Goal: Check status: Check status

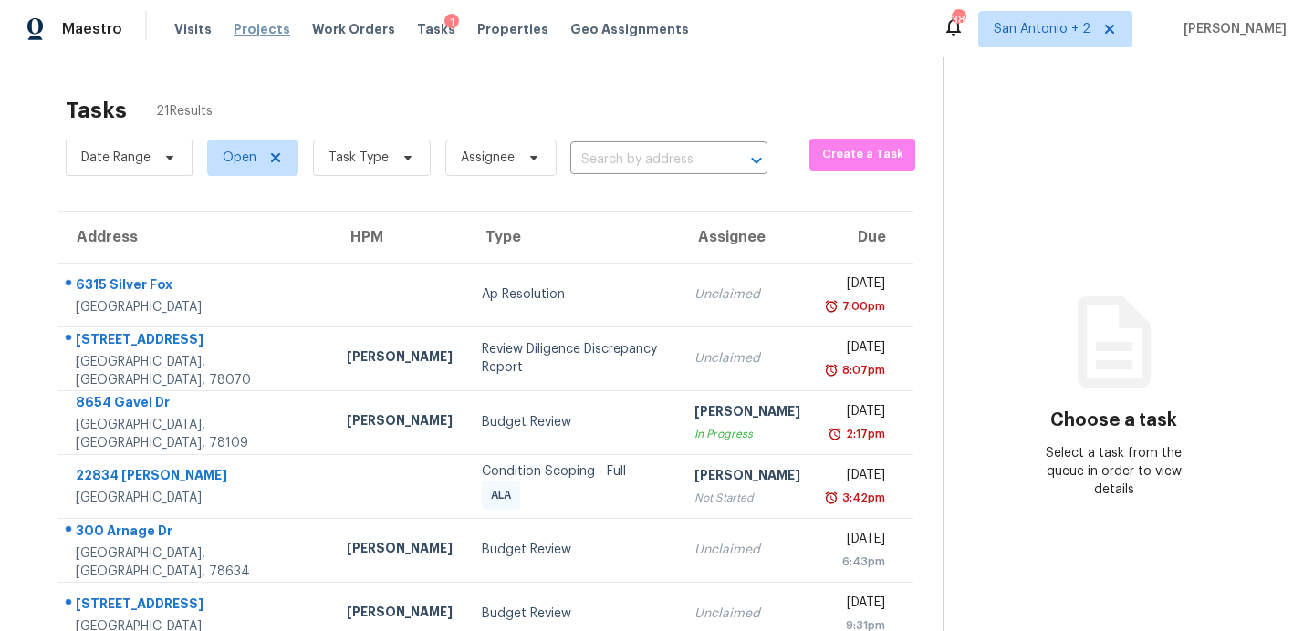
click at [247, 31] on span "Projects" at bounding box center [262, 29] width 57 height 18
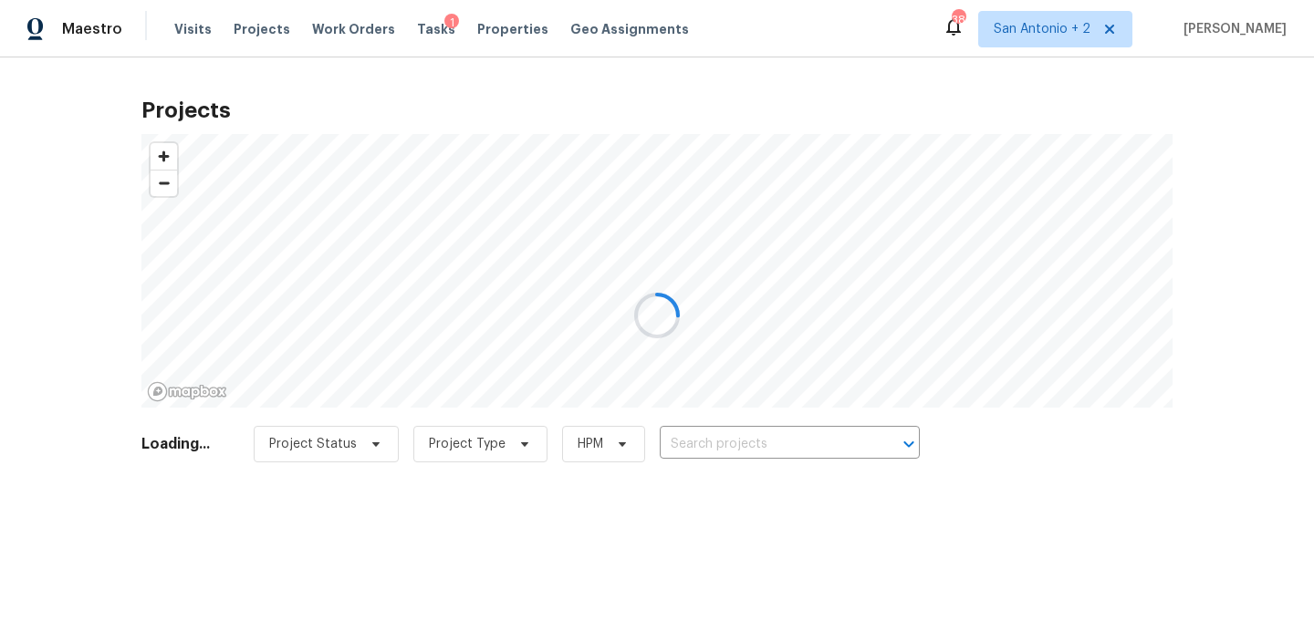
click at [697, 440] on div at bounding box center [657, 315] width 1314 height 631
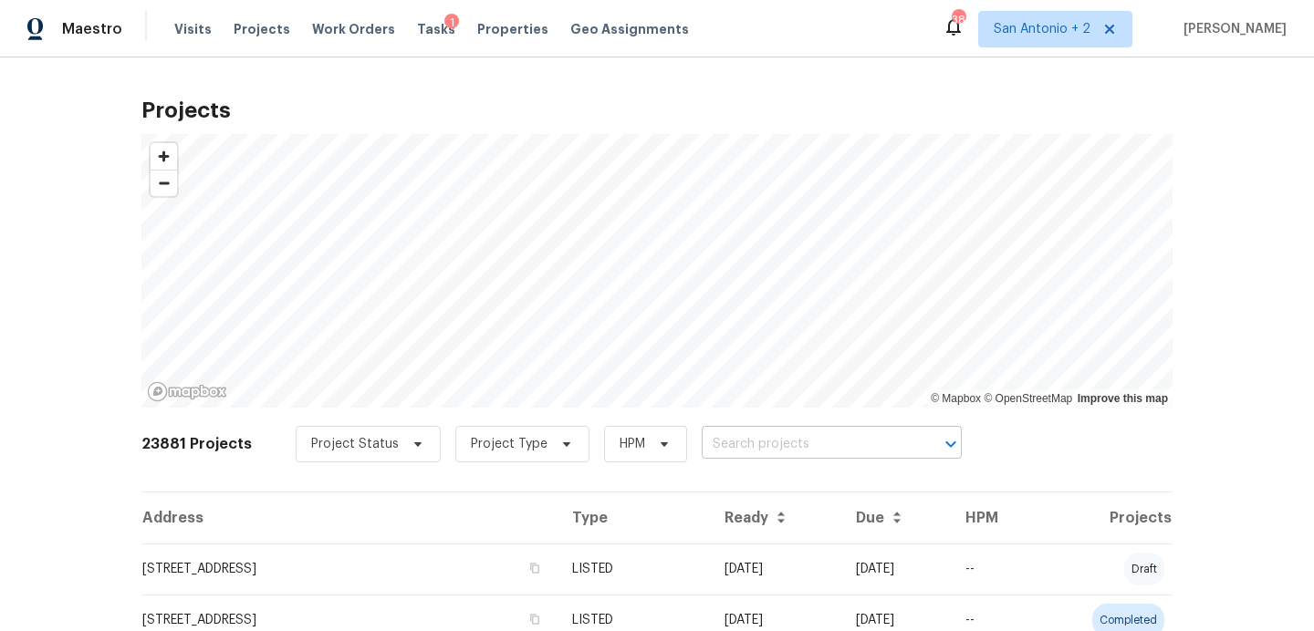
click at [732, 444] on input "text" at bounding box center [805, 445] width 209 height 28
click at [744, 445] on input "text" at bounding box center [805, 445] width 209 height 28
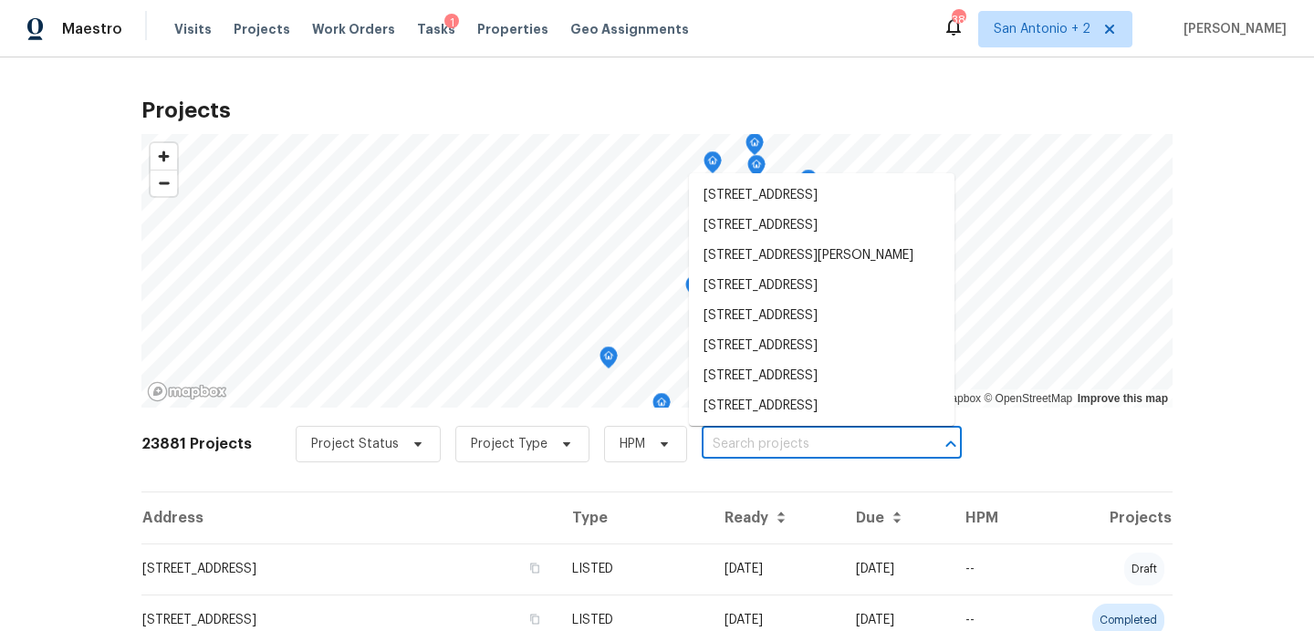
click at [717, 441] on input "text" at bounding box center [805, 445] width 209 height 28
paste input "[STREET_ADDRESS]"
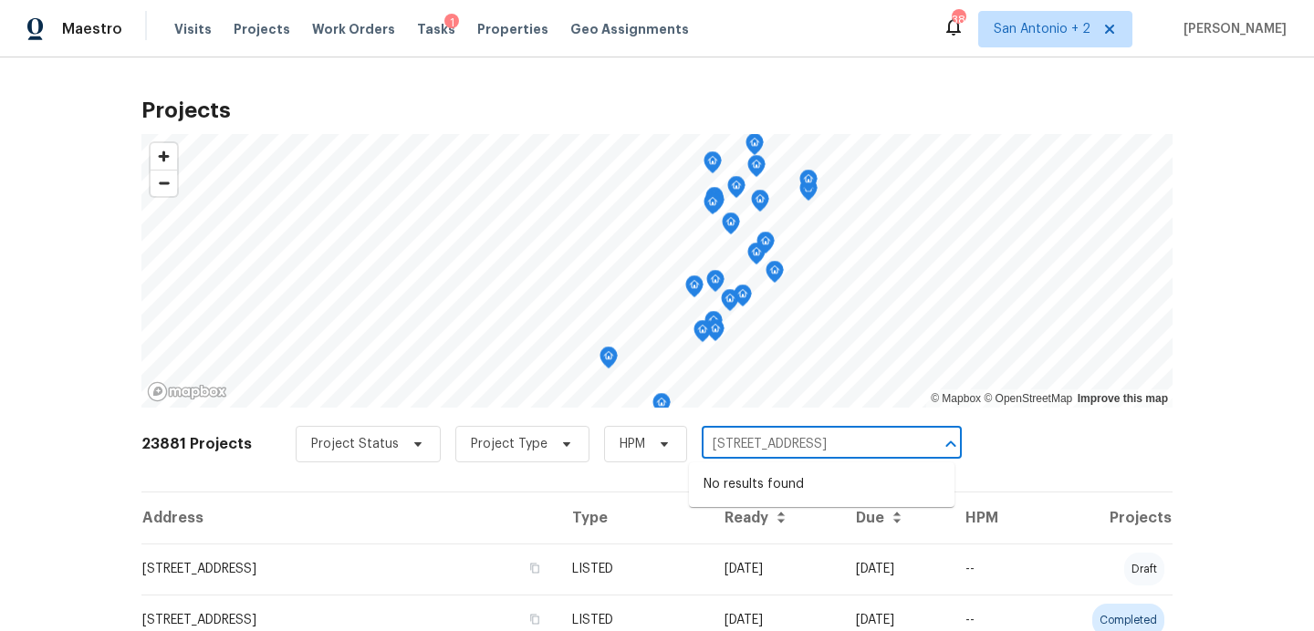
drag, startPoint x: 792, startPoint y: 446, endPoint x: 1193, endPoint y: 440, distance: 401.4
click at [1158, 440] on div "23881 Projects Project Status Project Type HPM [STREET_ADDRESS] ​" at bounding box center [656, 455] width 1031 height 73
type input "6214 Battery"
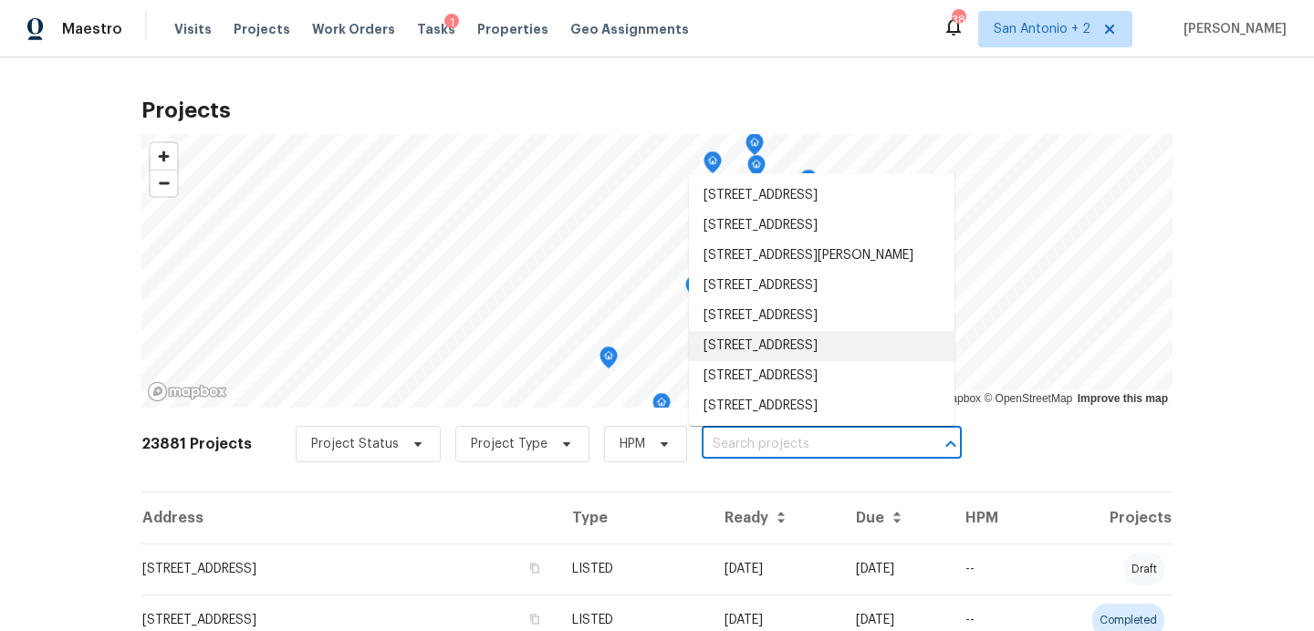
click at [724, 439] on input "text" at bounding box center [805, 445] width 209 height 28
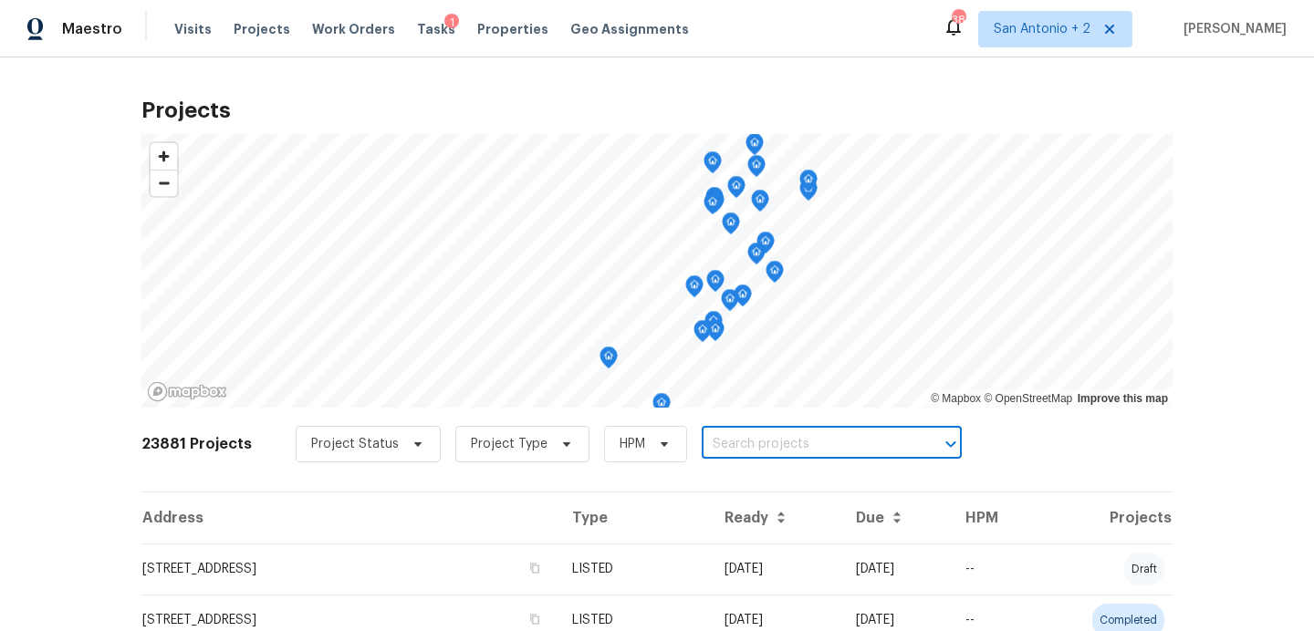
paste input "[STREET_ADDRESS]"
drag, startPoint x: 761, startPoint y: 443, endPoint x: 998, endPoint y: 458, distance: 237.6
click at [998, 458] on div "23881 Projects Project Status Project Type HPM [STREET_ADDRESS] ​" at bounding box center [656, 455] width 1031 height 73
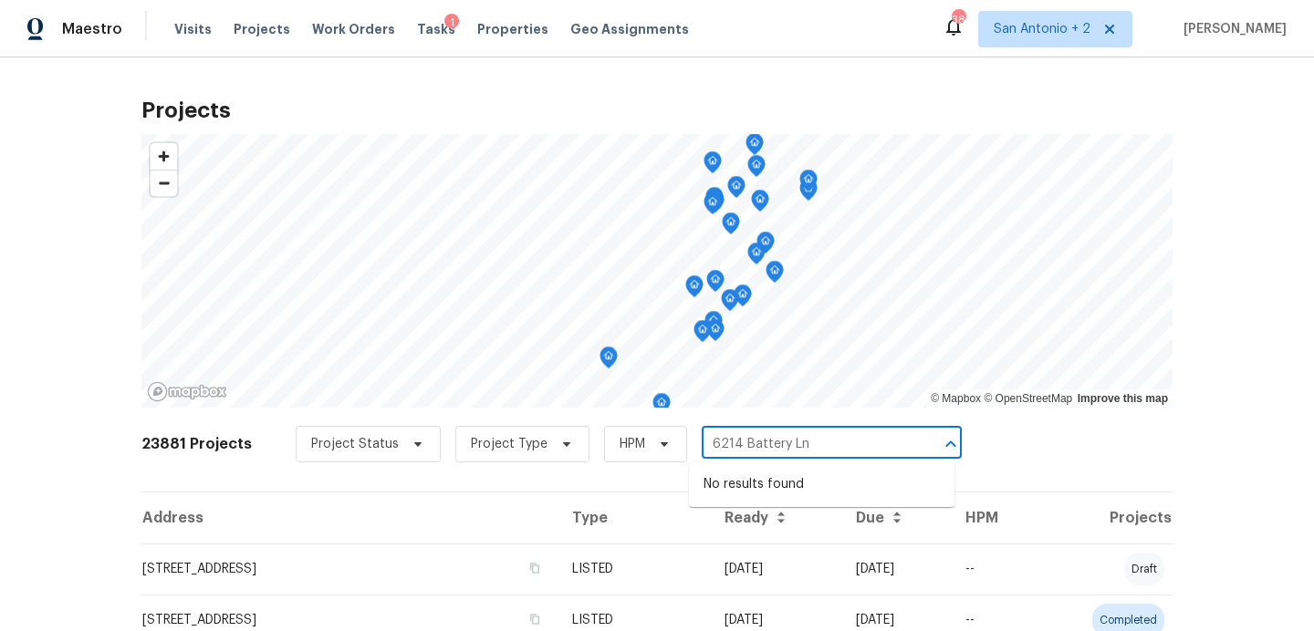
type input "6214 Battery Ln"
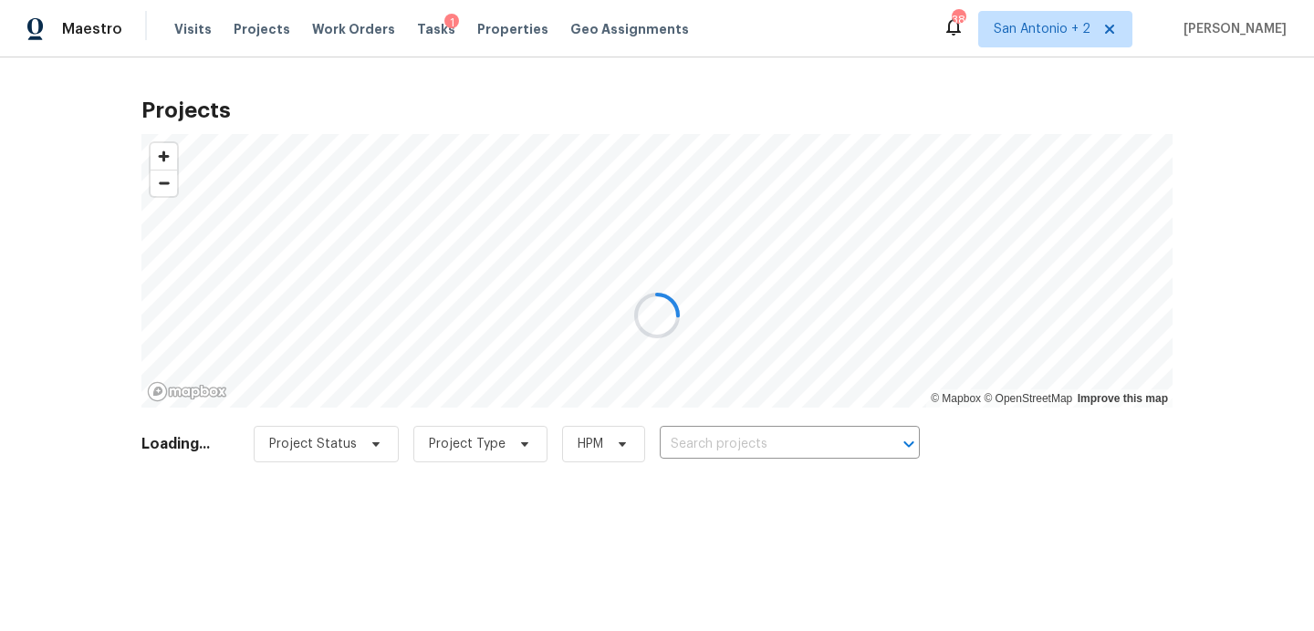
click at [708, 444] on div at bounding box center [657, 315] width 1314 height 631
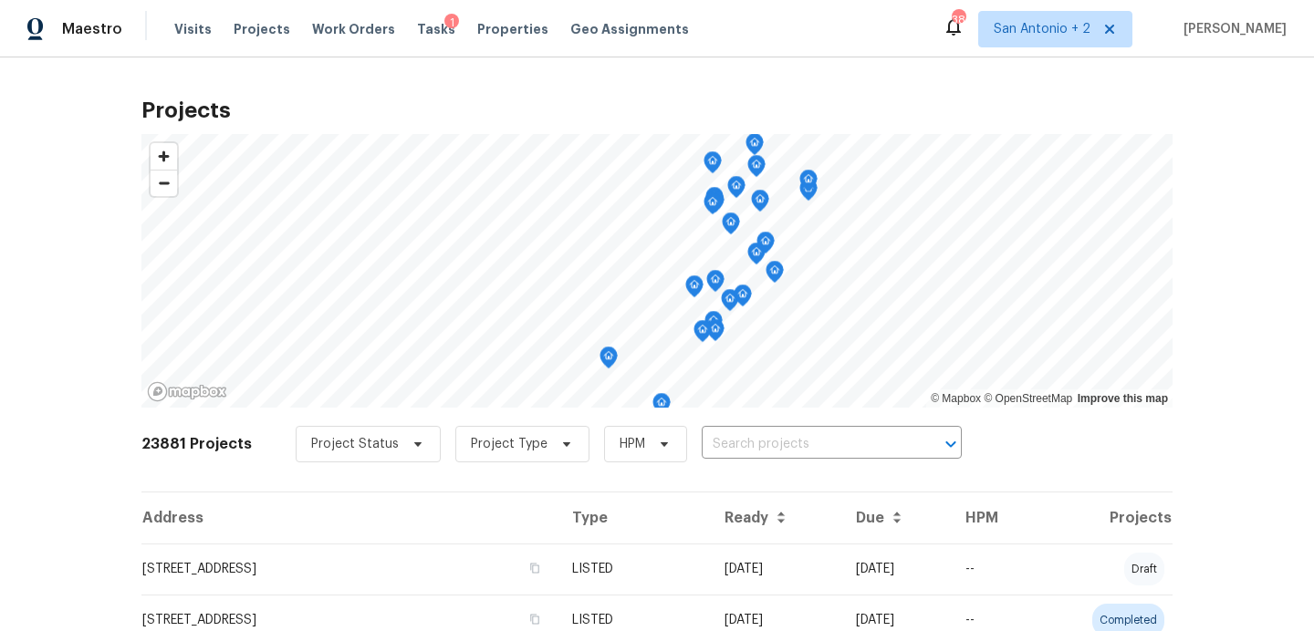
click at [684, 438] on div "Project Status Project Type HPM ​" at bounding box center [629, 444] width 666 height 36
click at [701, 438] on input "text" at bounding box center [805, 445] width 209 height 28
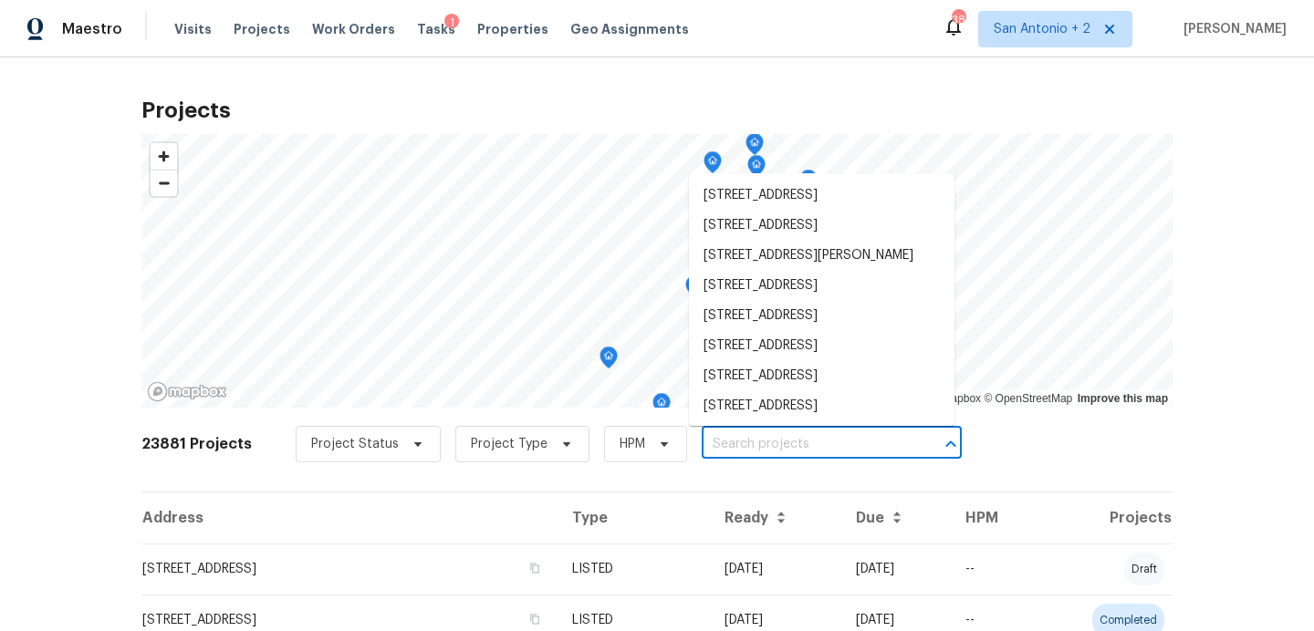
paste input "[STREET_ADDRESS]"
type input "[STREET_ADDRESS]"
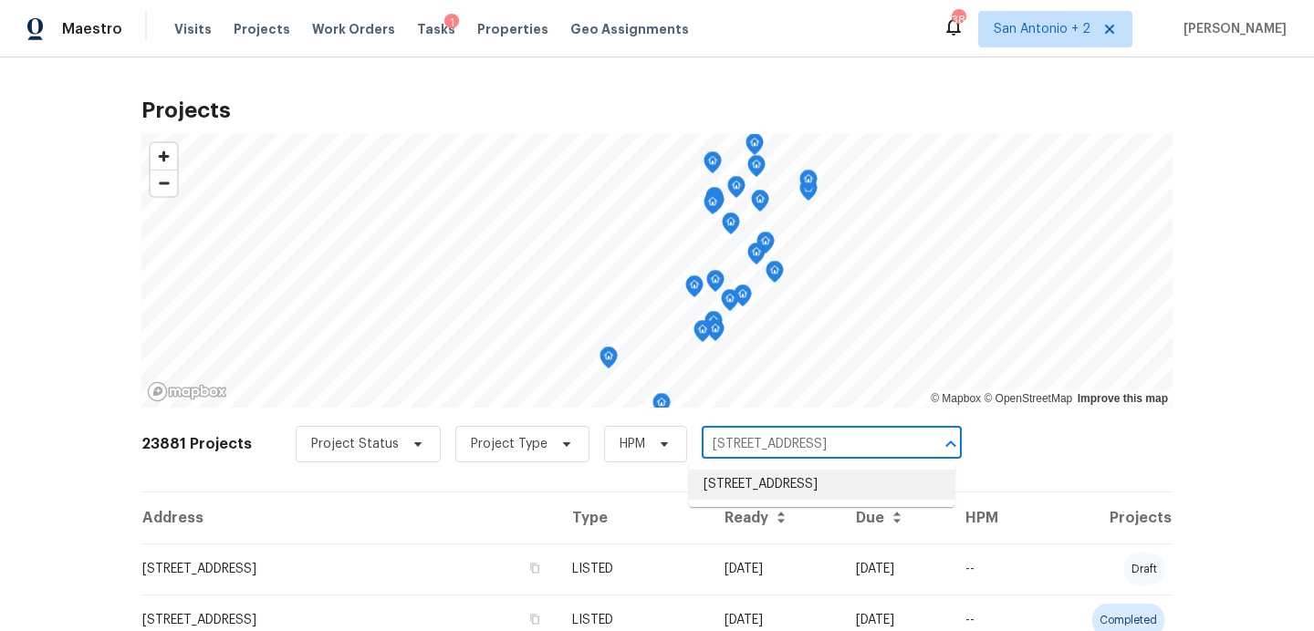
click at [799, 492] on li "[STREET_ADDRESS]" at bounding box center [821, 485] width 265 height 30
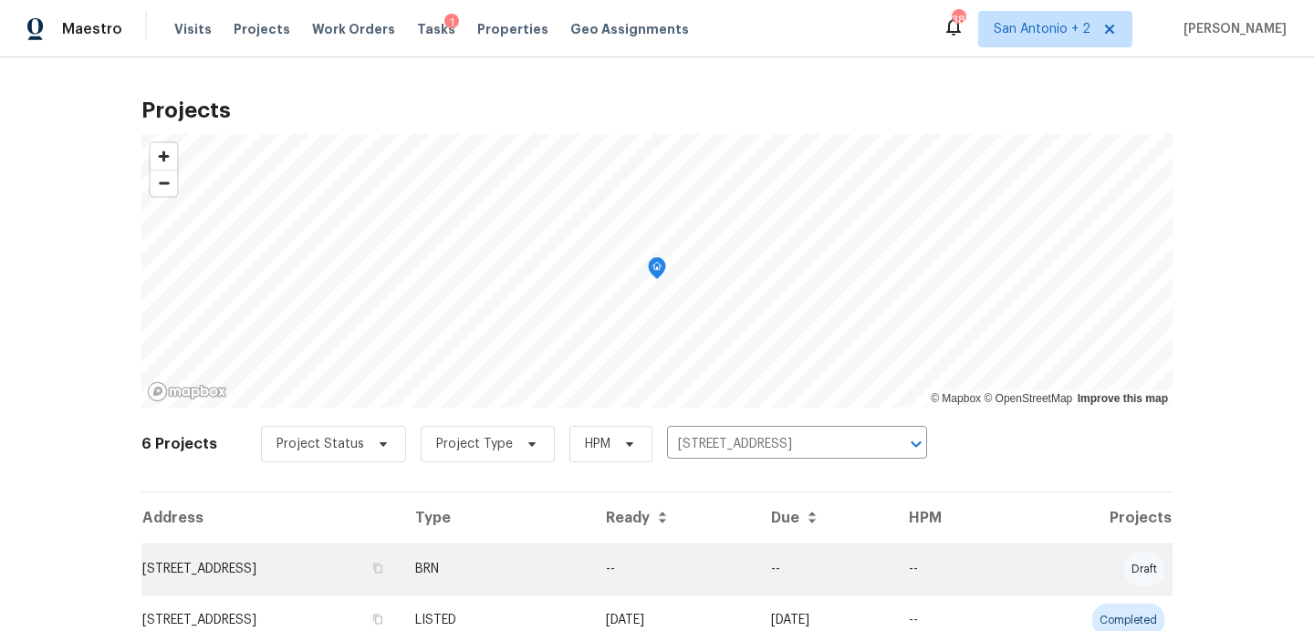
click at [265, 560] on td "[STREET_ADDRESS]" at bounding box center [270, 569] width 259 height 51
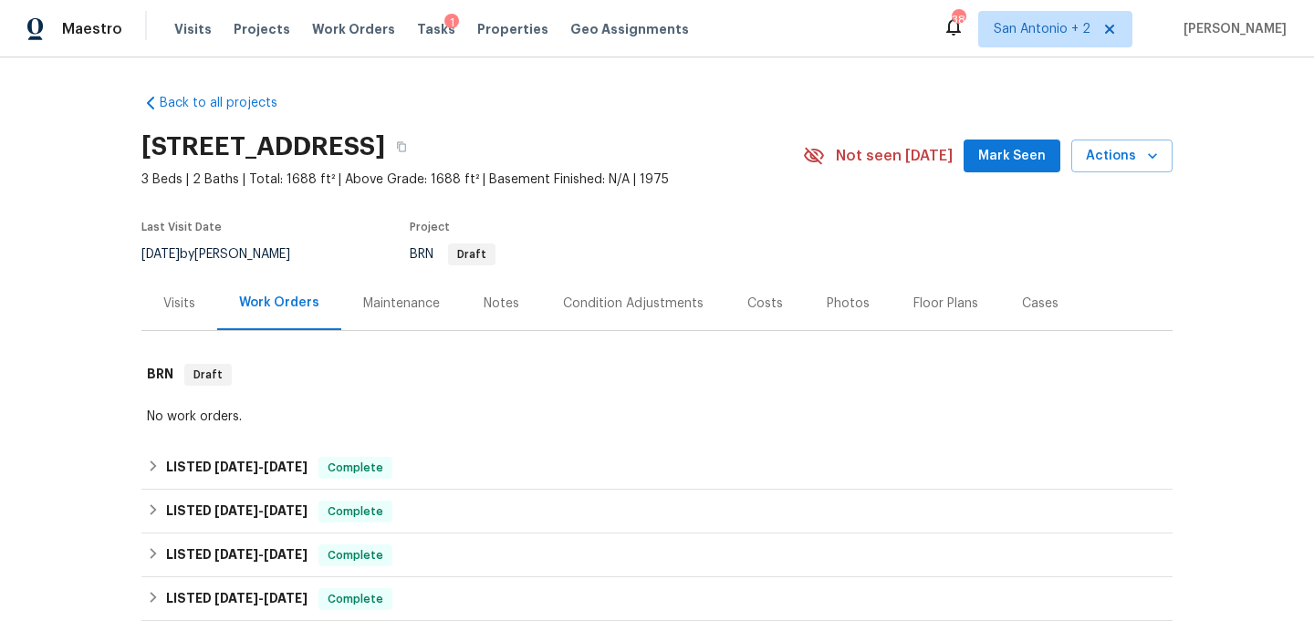
click at [999, 165] on span "Mark Seen" at bounding box center [1012, 156] width 68 height 23
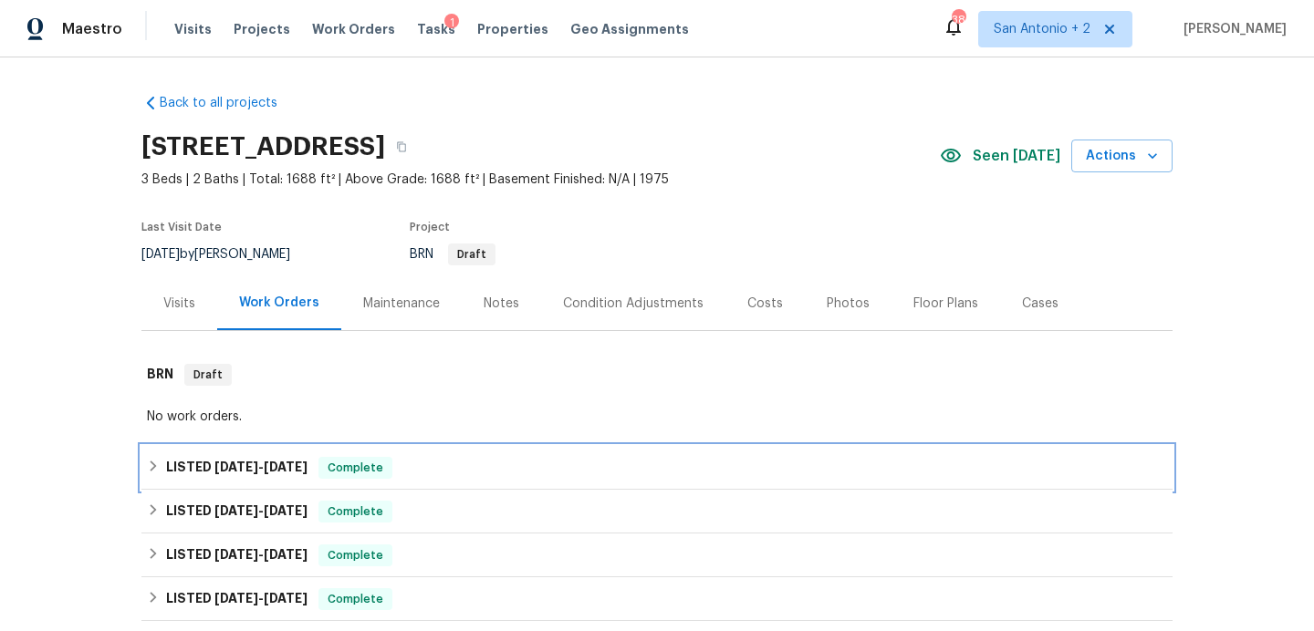
click at [450, 476] on div "LISTED 6/11/25 - 6/14/25 Complete" at bounding box center [657, 468] width 1020 height 22
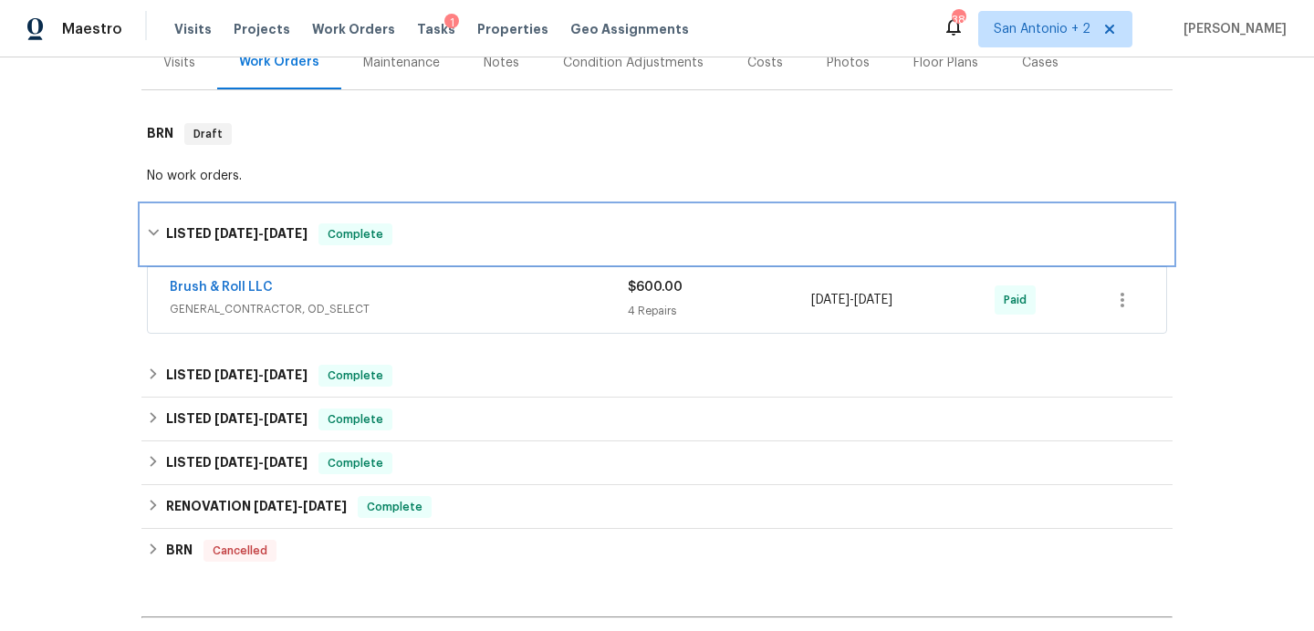
scroll to position [245, 0]
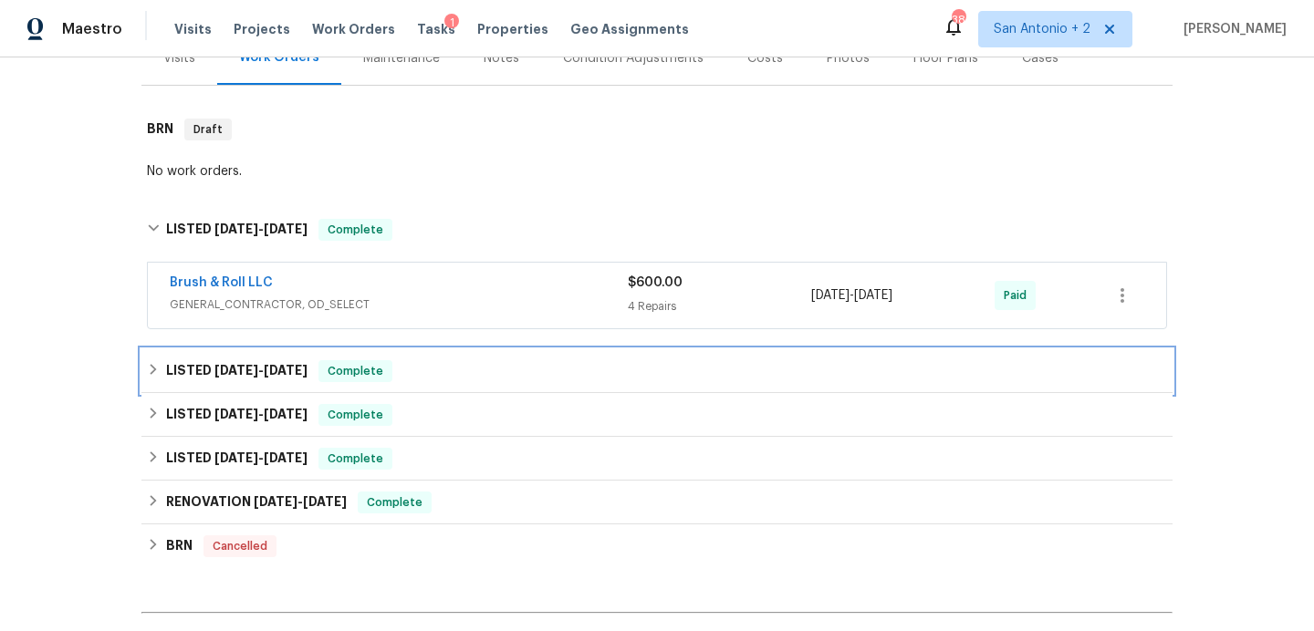
click at [433, 369] on div "LISTED 5/28/25 - 6/3/25 Complete" at bounding box center [657, 371] width 1020 height 22
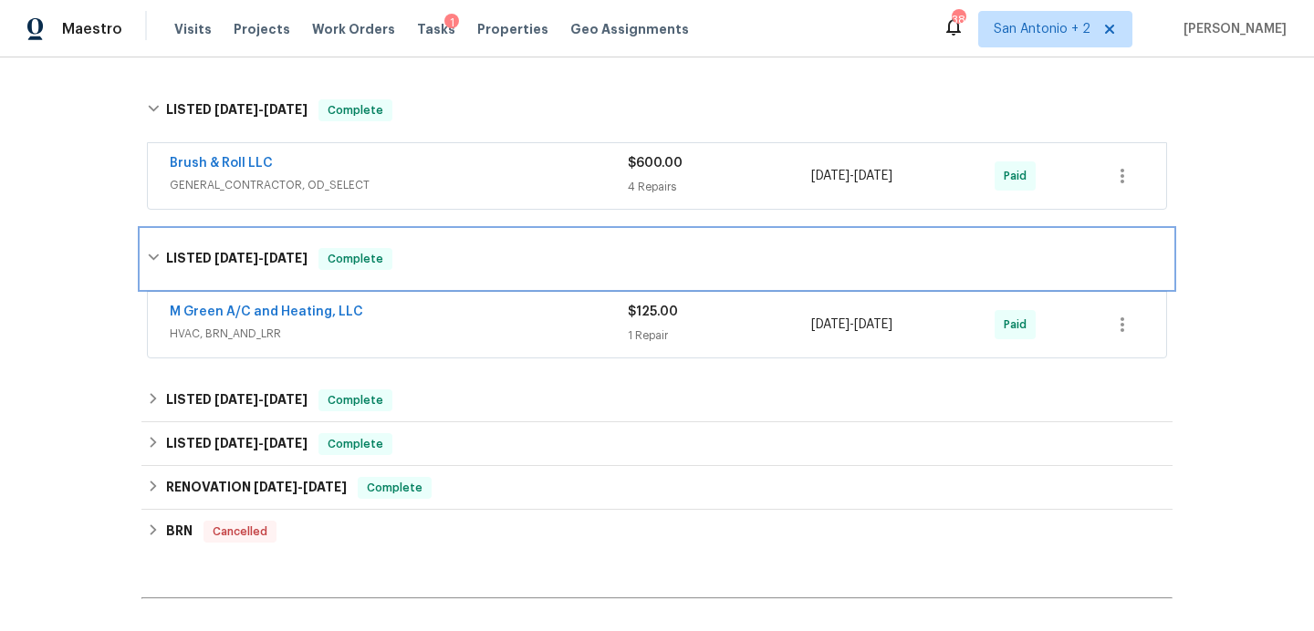
scroll to position [395, 0]
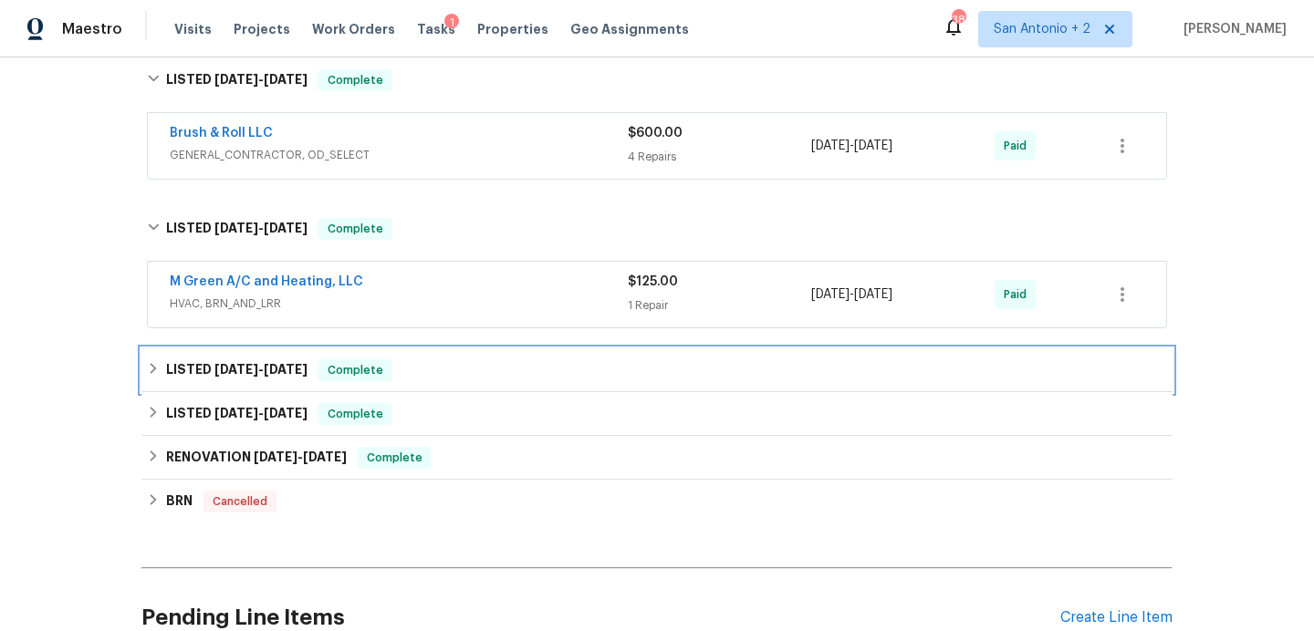
click at [453, 374] on div "LISTED 4/14/25 - 5/7/25 Complete" at bounding box center [657, 370] width 1020 height 22
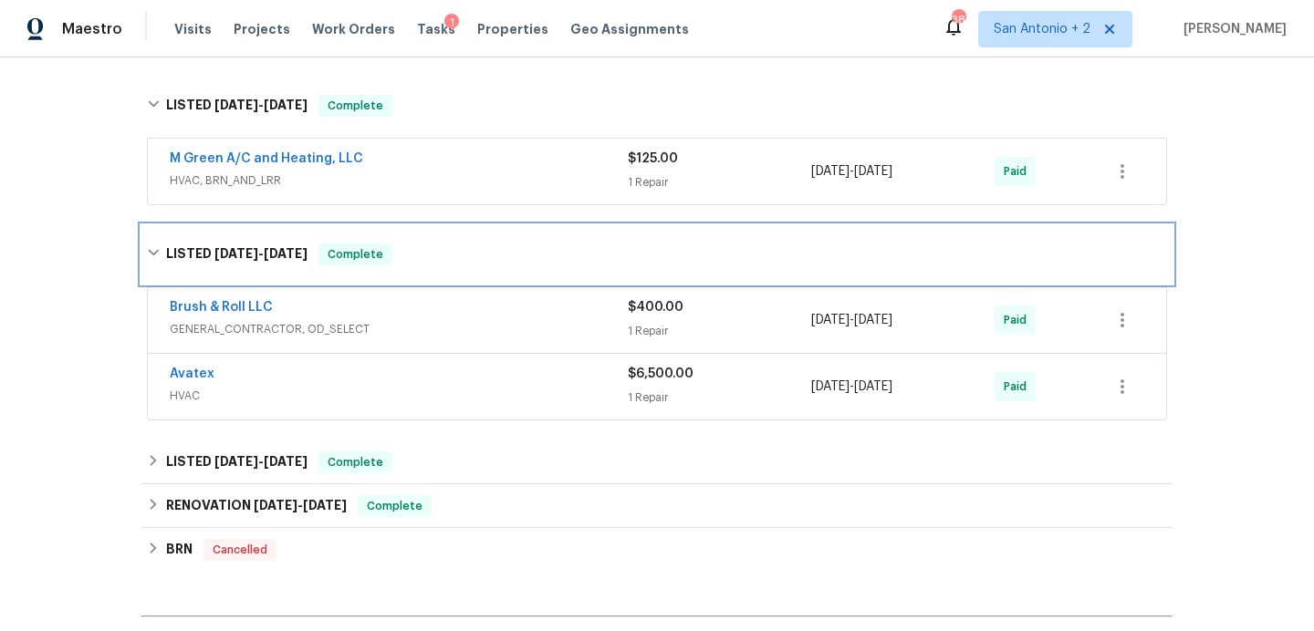
scroll to position [566, 0]
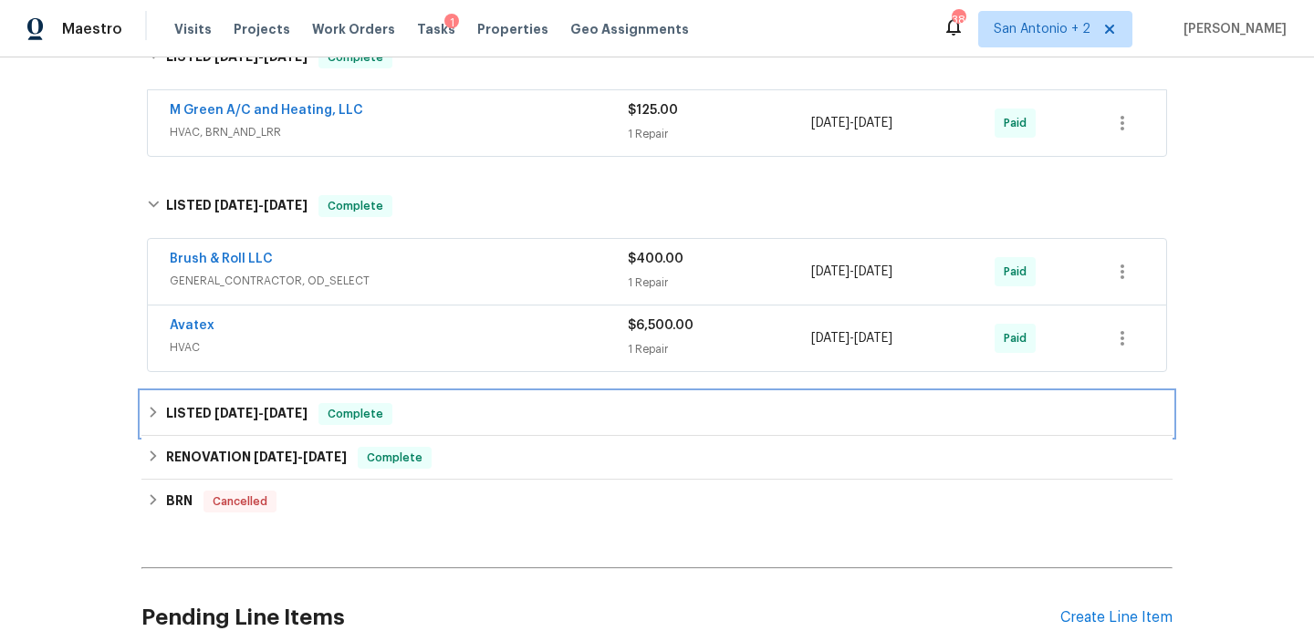
click at [460, 410] on div "LISTED 3/5/25 - 3/6/25 Complete" at bounding box center [657, 414] width 1020 height 22
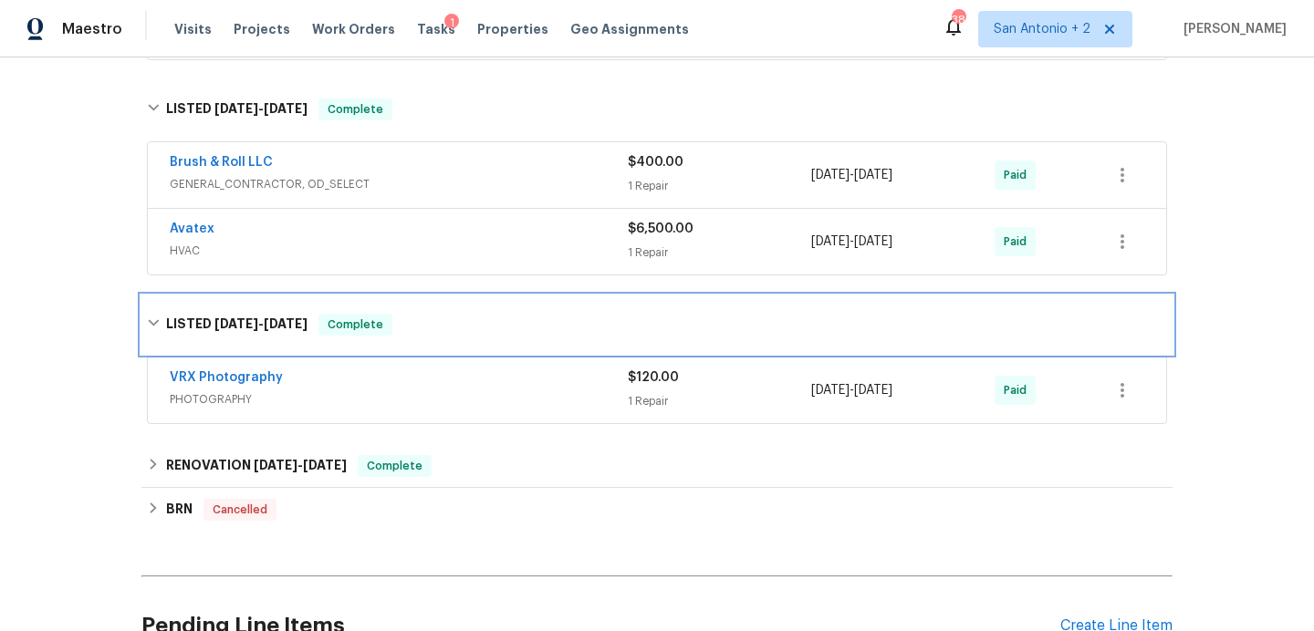
scroll to position [710, 0]
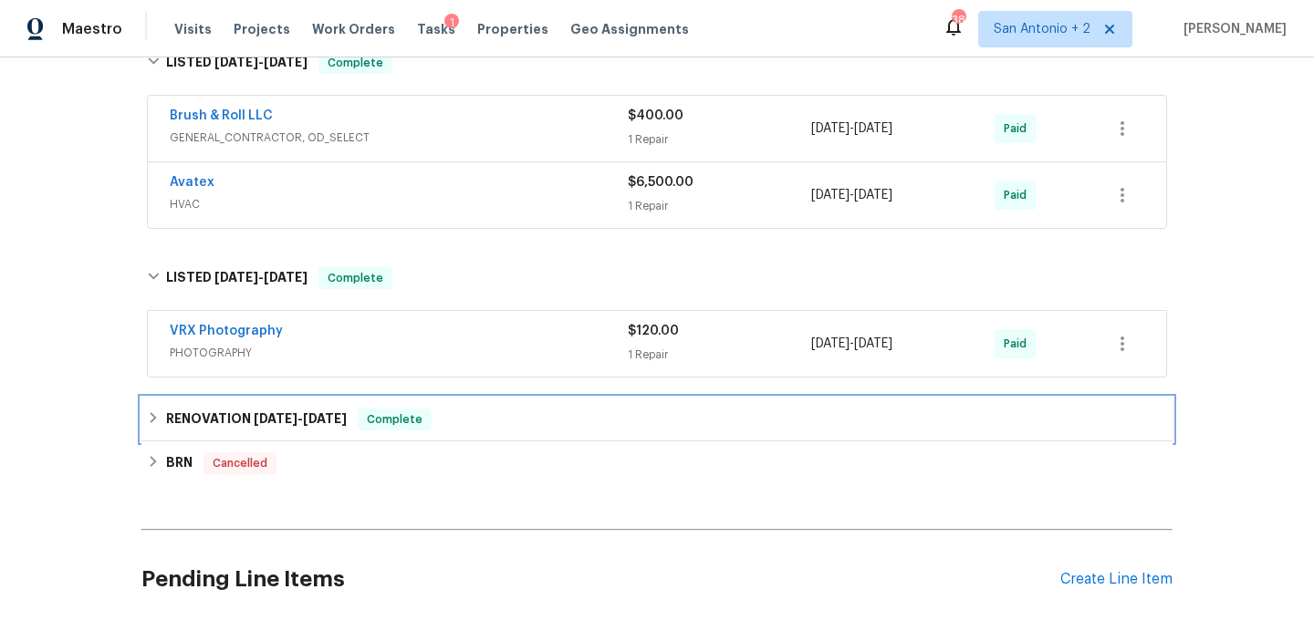
click at [460, 410] on div "RENOVATION 1/30/25 - 2/18/25 Complete" at bounding box center [657, 420] width 1020 height 22
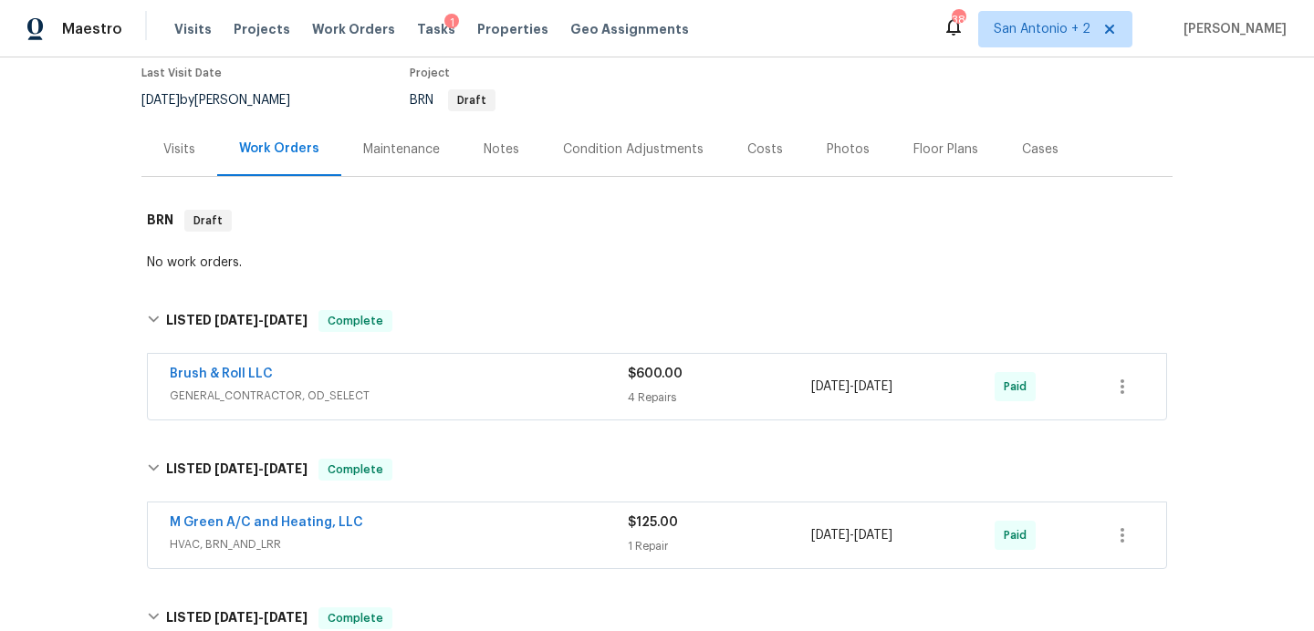
scroll to position [0, 0]
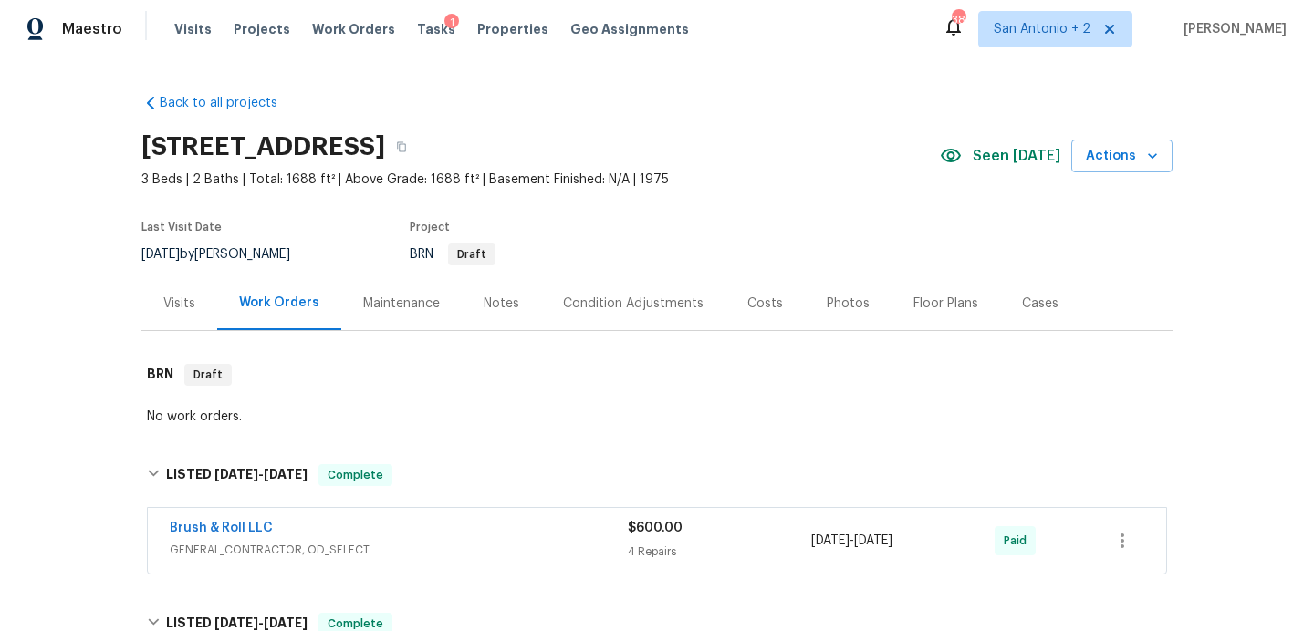
click at [193, 413] on div "No work orders." at bounding box center [657, 417] width 1020 height 18
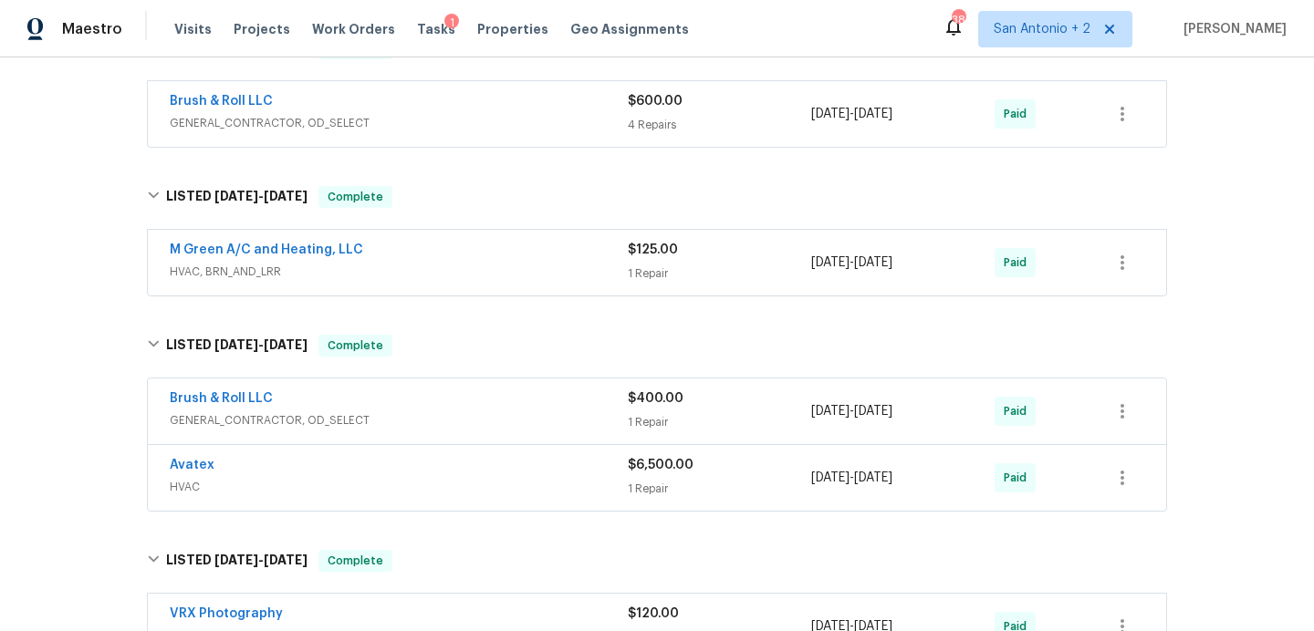
scroll to position [428, 0]
click at [308, 246] on link "M Green A/C and Heating, LLC" at bounding box center [266, 249] width 193 height 13
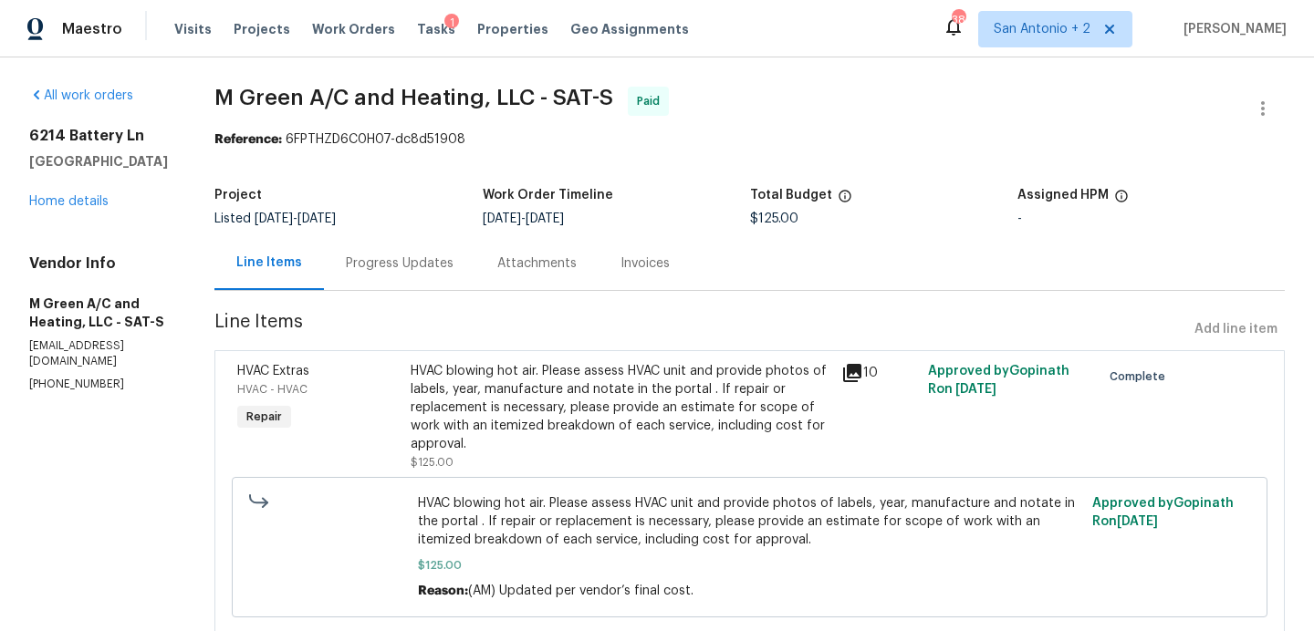
scroll to position [56, 0]
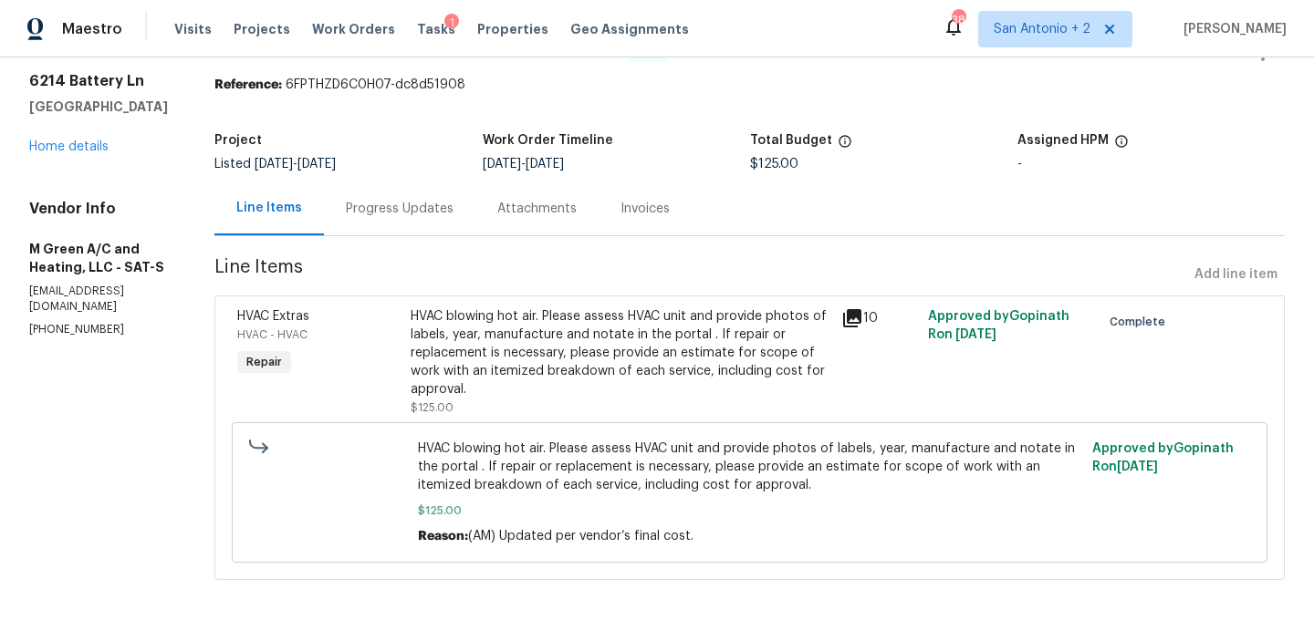
click at [453, 200] on div "Progress Updates" at bounding box center [400, 209] width 108 height 18
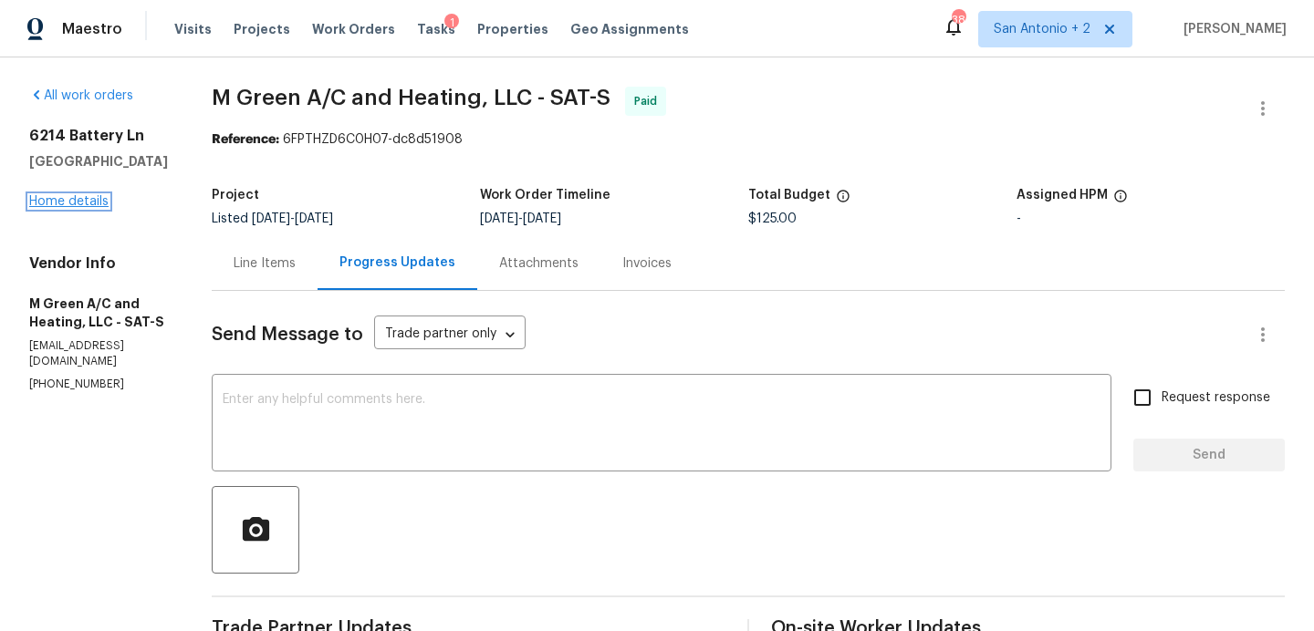
click at [80, 196] on link "Home details" at bounding box center [68, 201] width 79 height 13
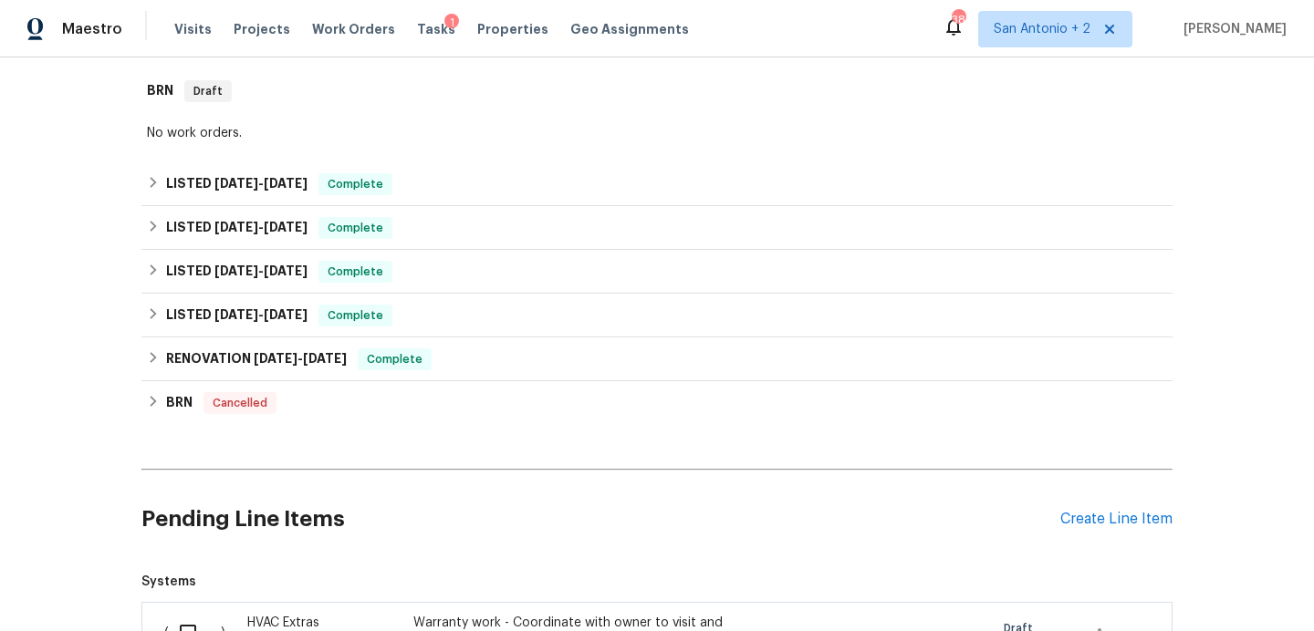
scroll to position [286, 0]
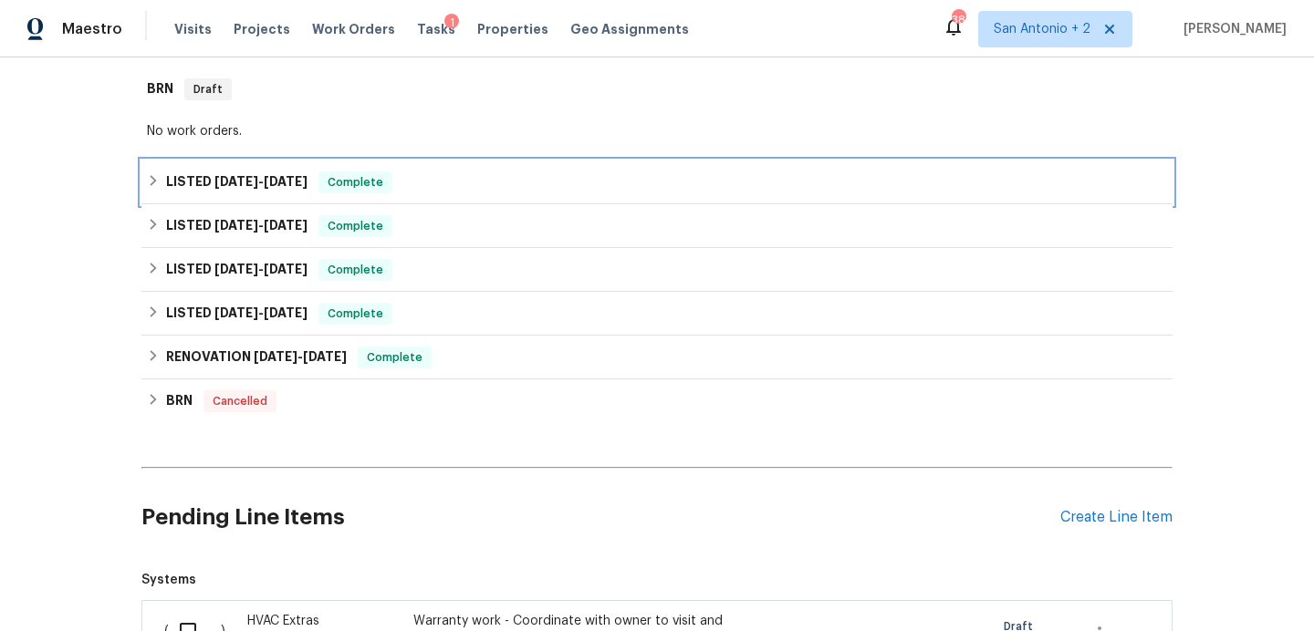
click at [497, 176] on div "LISTED 6/11/25 - 6/14/25 Complete" at bounding box center [657, 182] width 1020 height 22
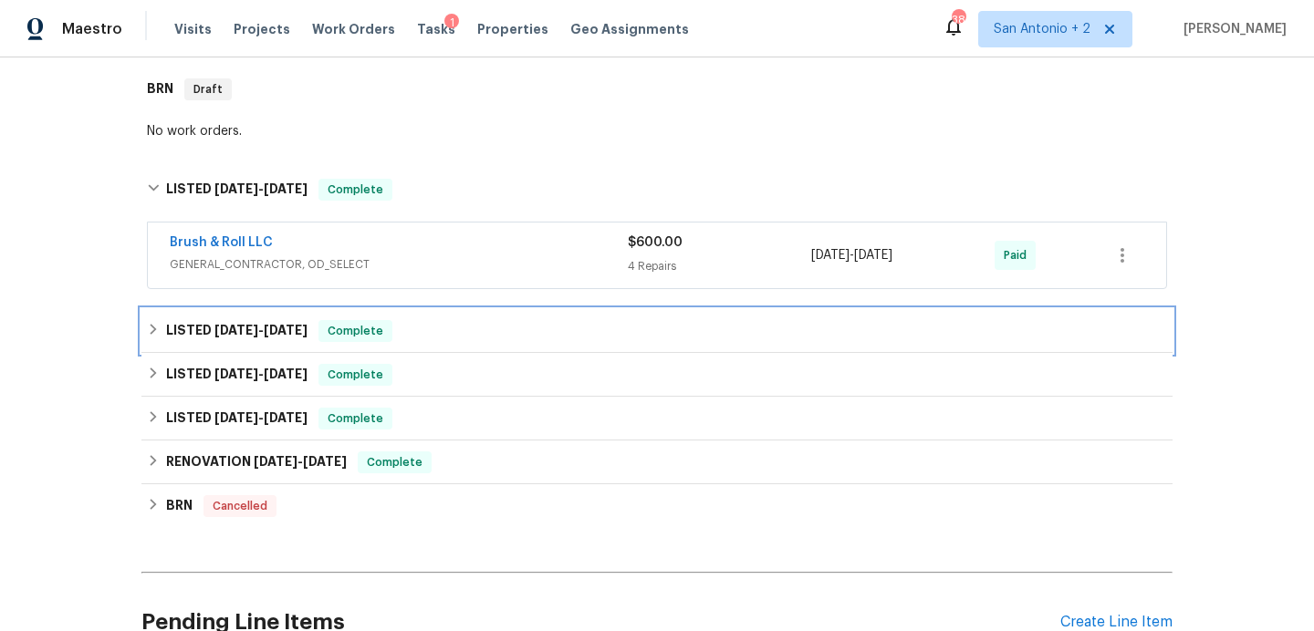
click at [545, 335] on div "LISTED 5/28/25 - 6/3/25 Complete" at bounding box center [657, 331] width 1020 height 22
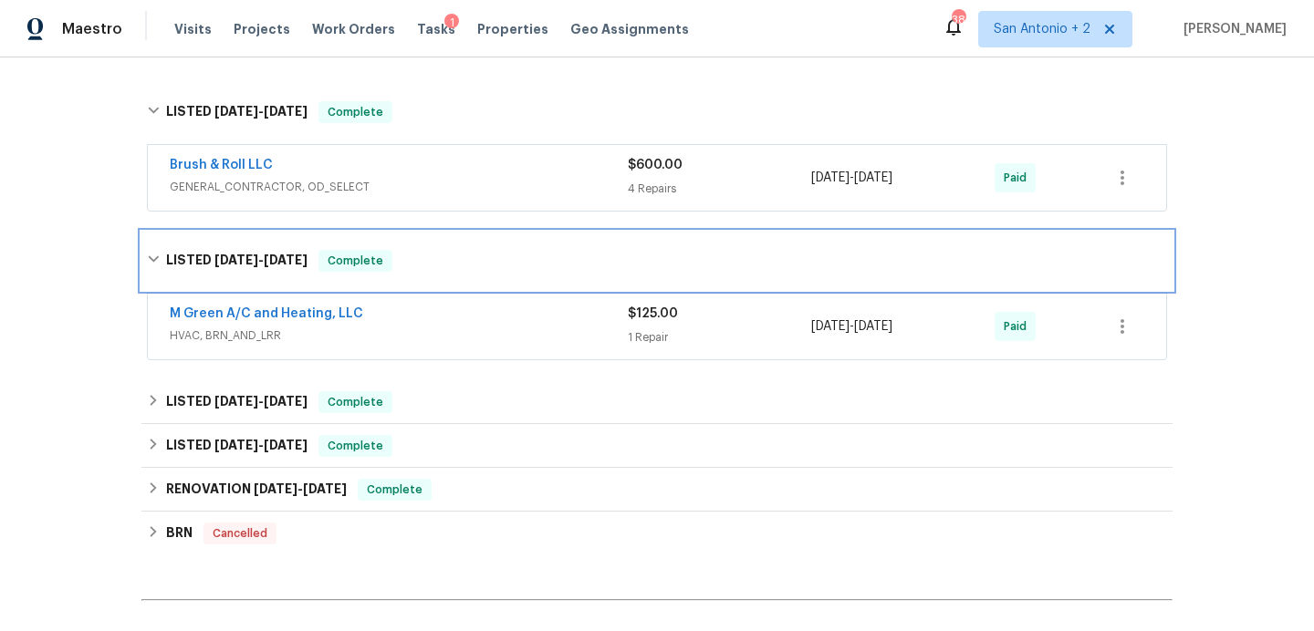
scroll to position [379, 0]
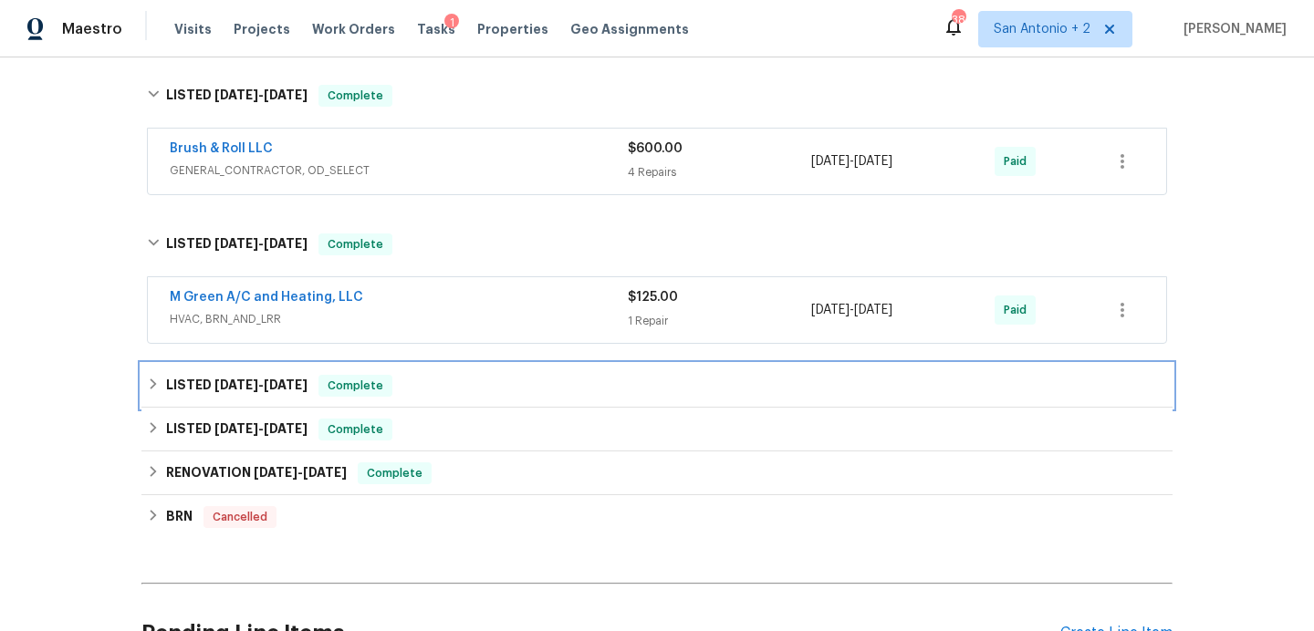
click at [539, 373] on div "LISTED 4/14/25 - 5/7/25 Complete" at bounding box center [656, 386] width 1031 height 44
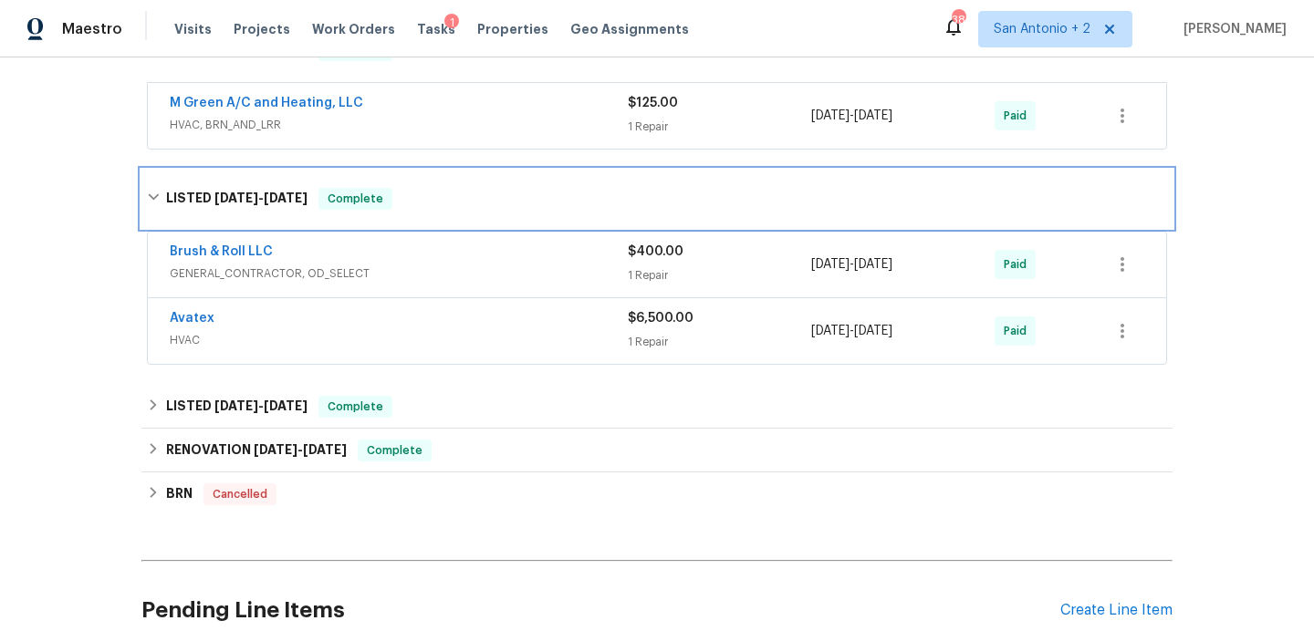
scroll to position [634, 0]
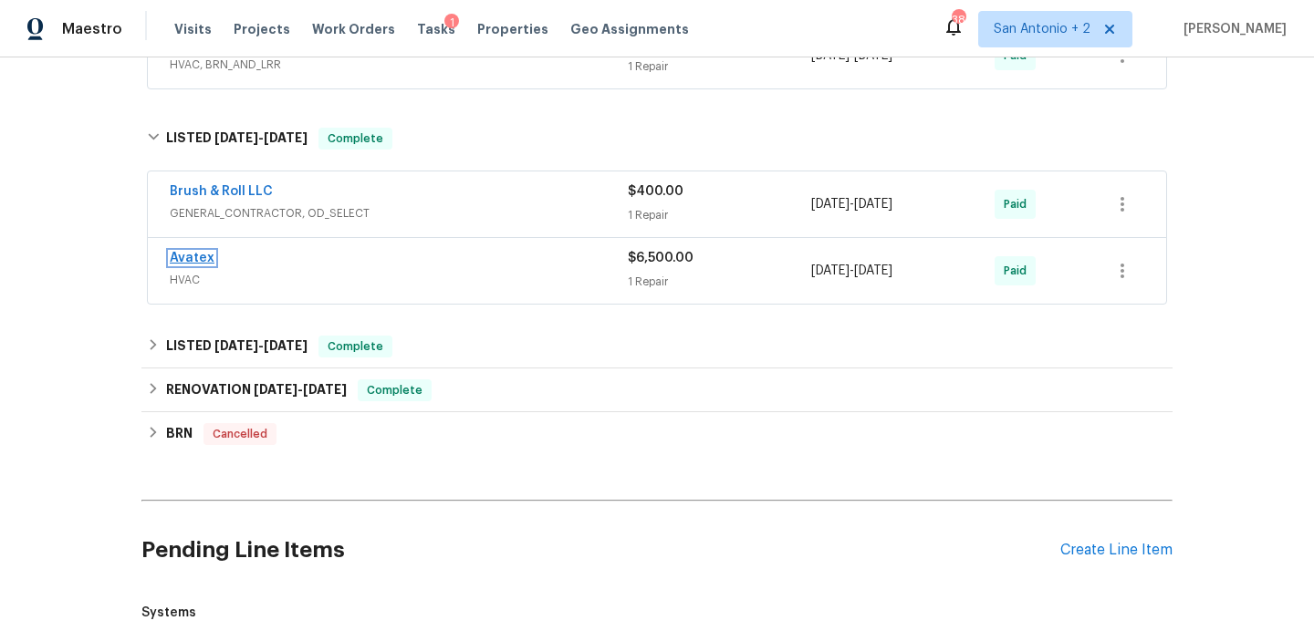
click at [206, 260] on link "Avatex" at bounding box center [192, 258] width 45 height 13
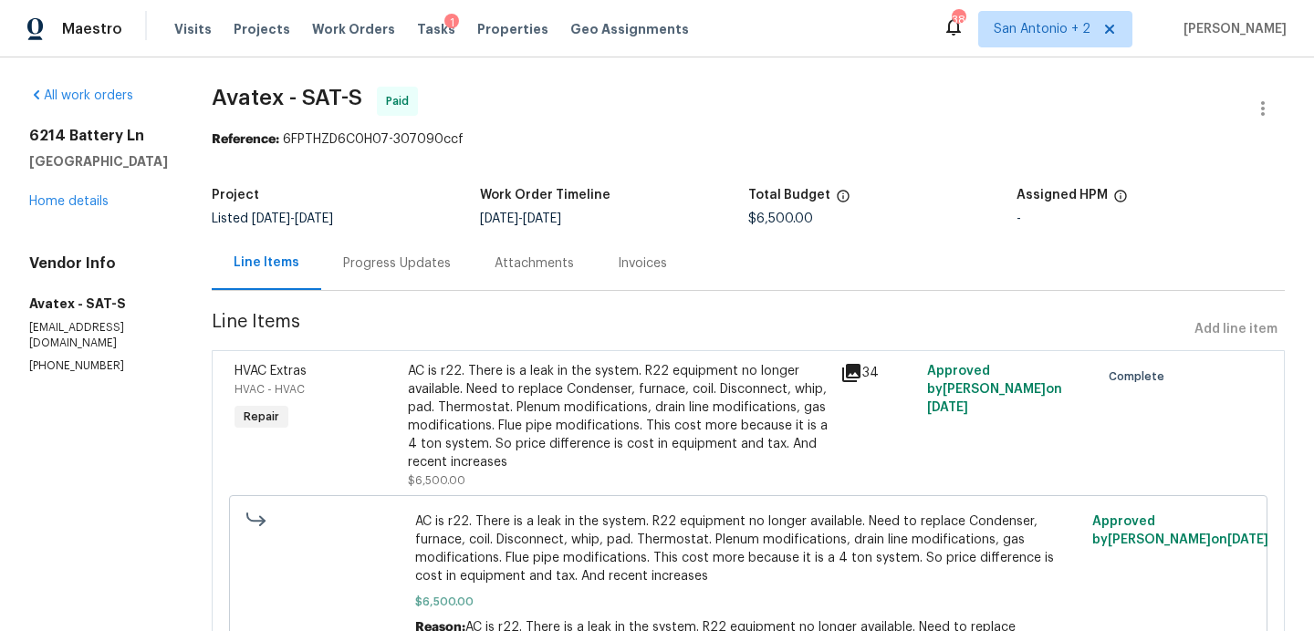
click at [857, 369] on icon at bounding box center [851, 373] width 18 height 18
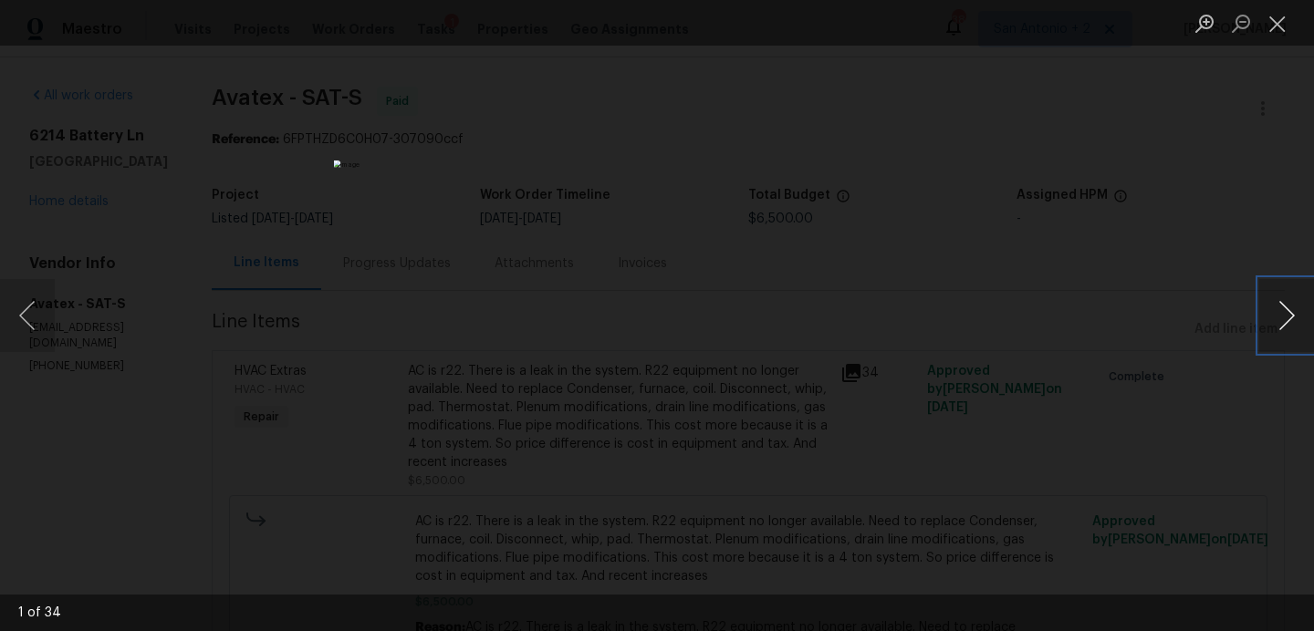
click at [1284, 315] on button "Next image" at bounding box center [1286, 315] width 55 height 73
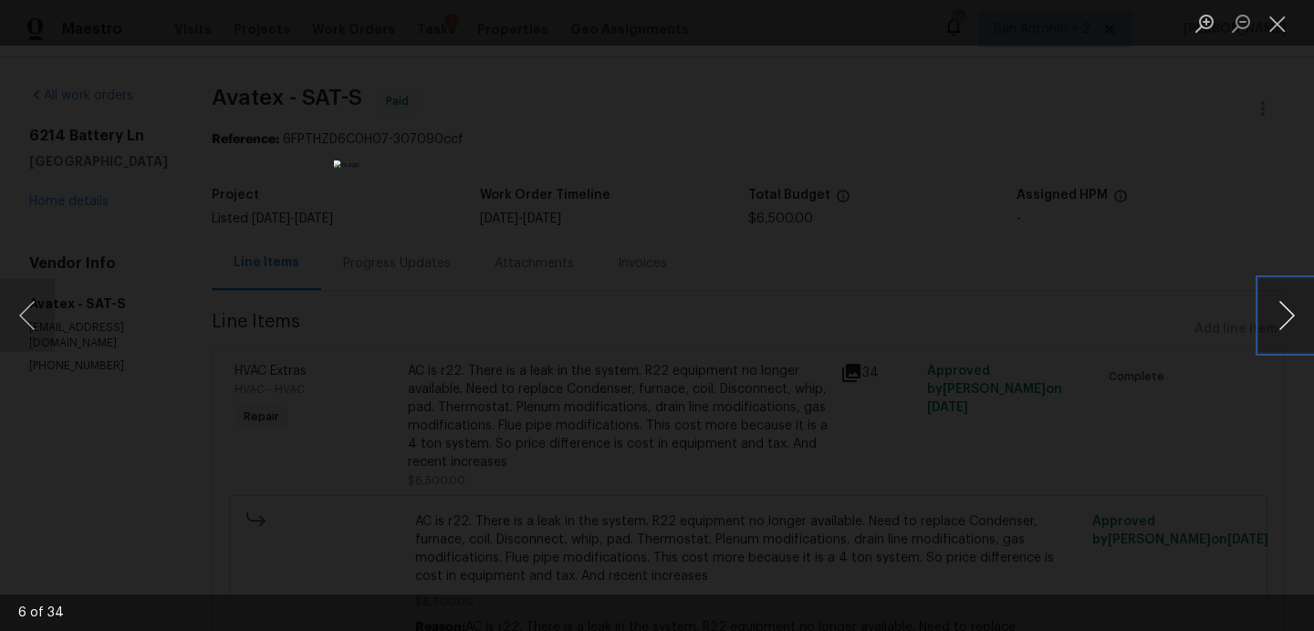
click at [1284, 315] on button "Next image" at bounding box center [1286, 315] width 55 height 73
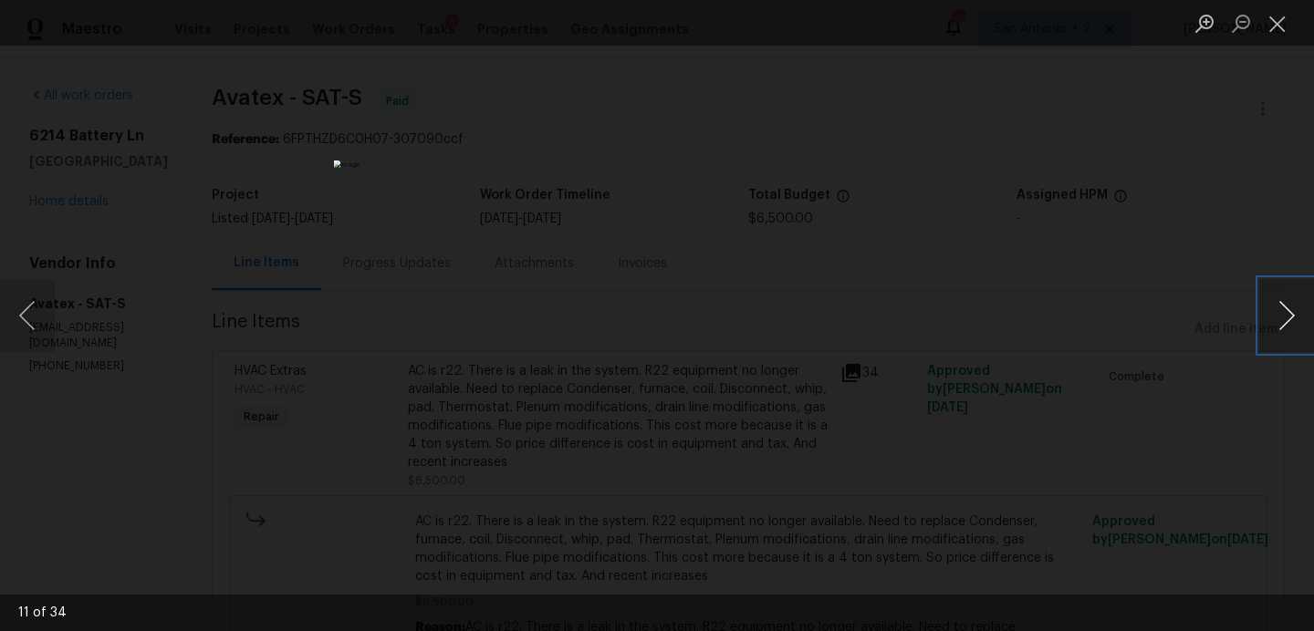
click at [1284, 315] on button "Next image" at bounding box center [1286, 315] width 55 height 73
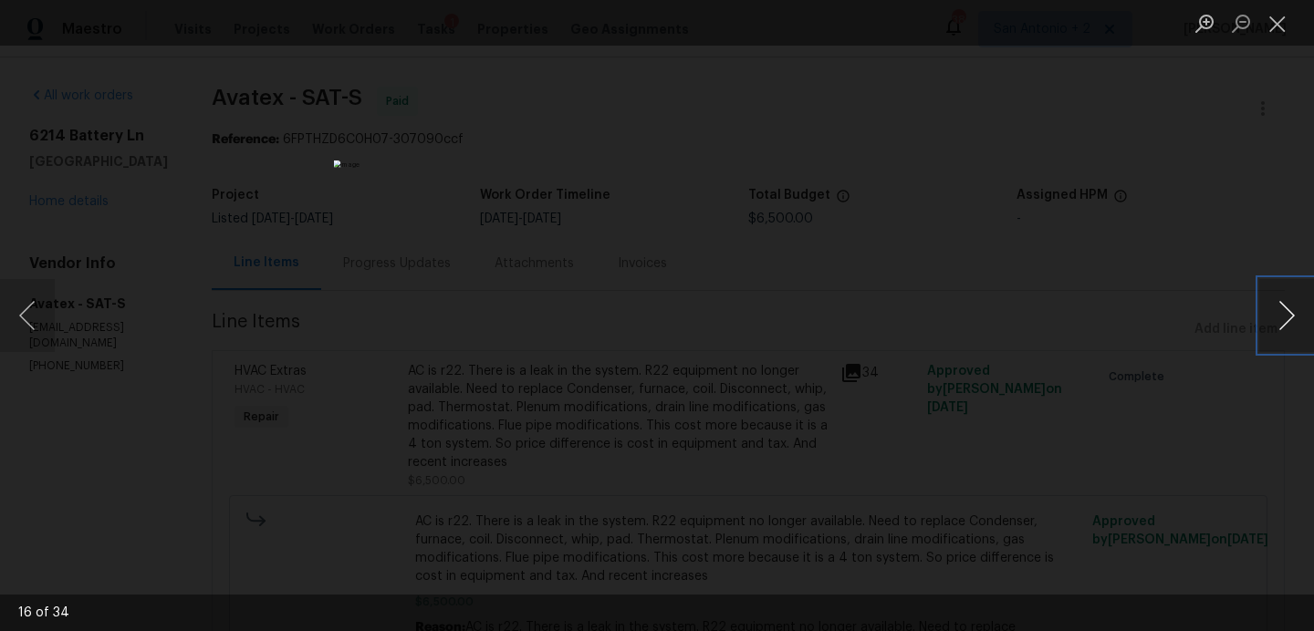
click at [1284, 315] on button "Next image" at bounding box center [1286, 315] width 55 height 73
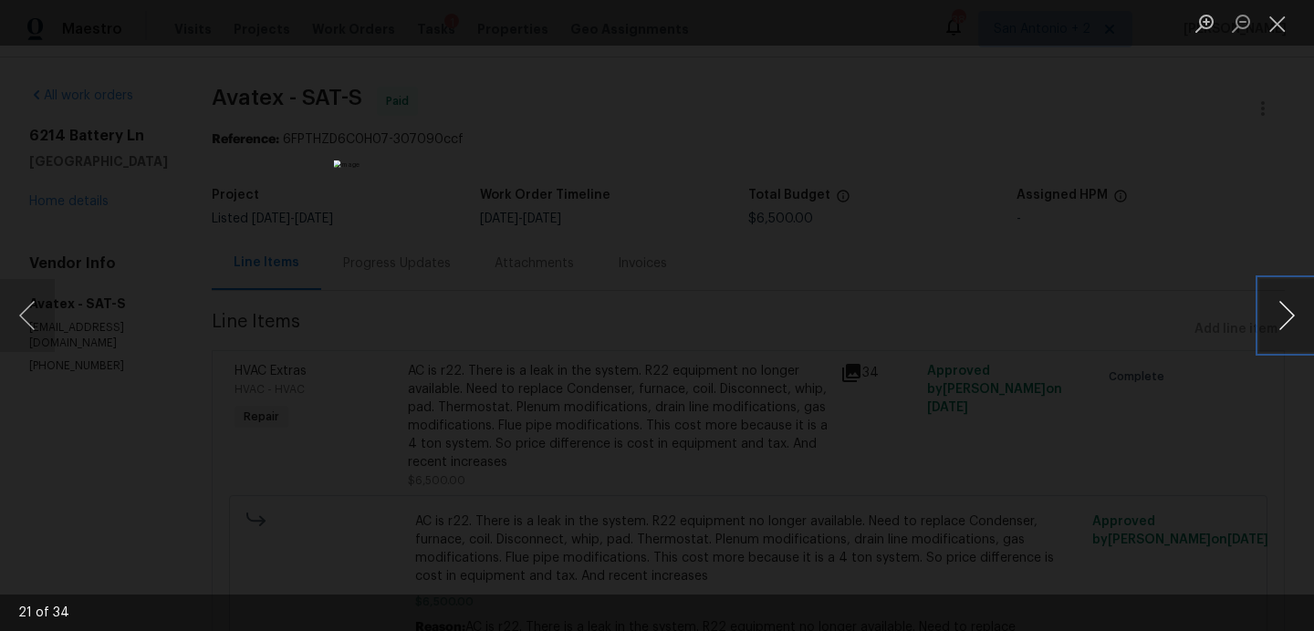
click at [1284, 315] on button "Next image" at bounding box center [1286, 315] width 55 height 73
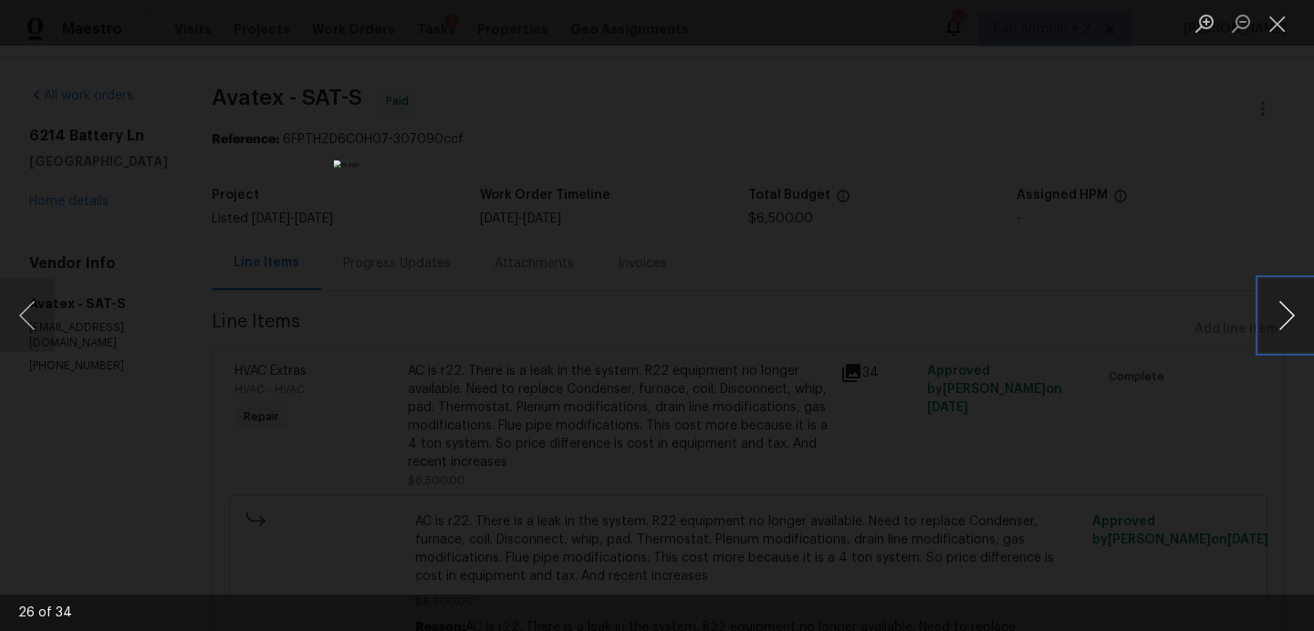
click at [1284, 315] on button "Next image" at bounding box center [1286, 315] width 55 height 73
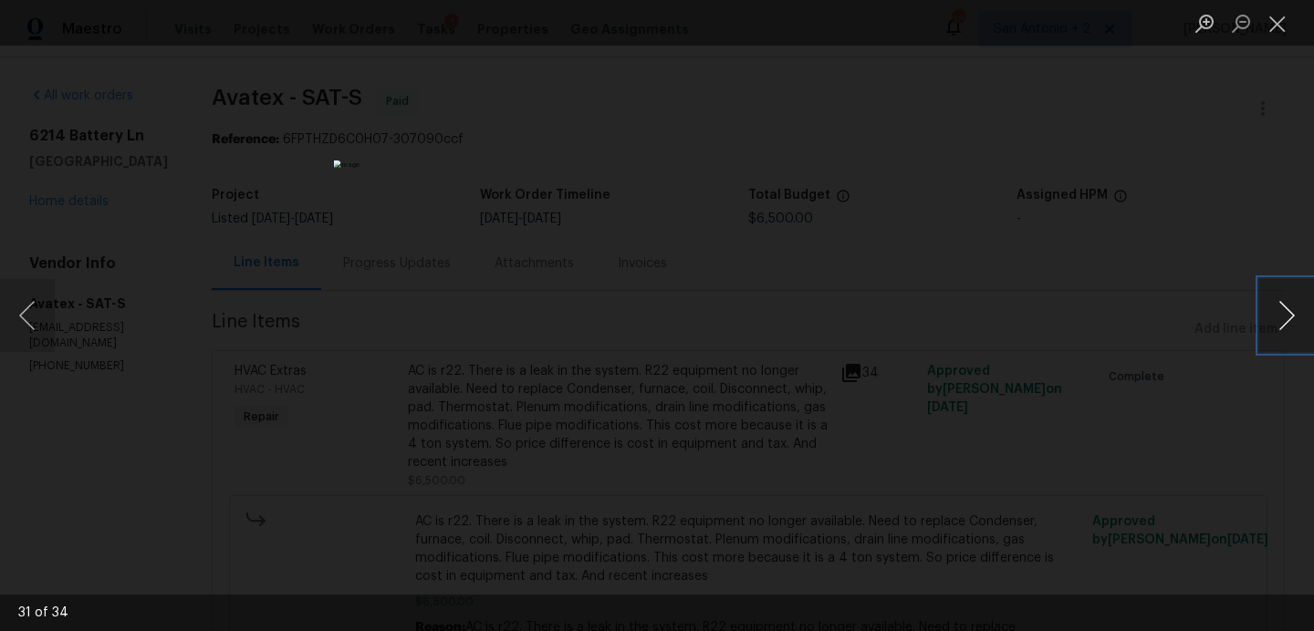
click at [1284, 315] on button "Next image" at bounding box center [1286, 315] width 55 height 73
click at [1284, 314] on button "Next image" at bounding box center [1286, 315] width 55 height 73
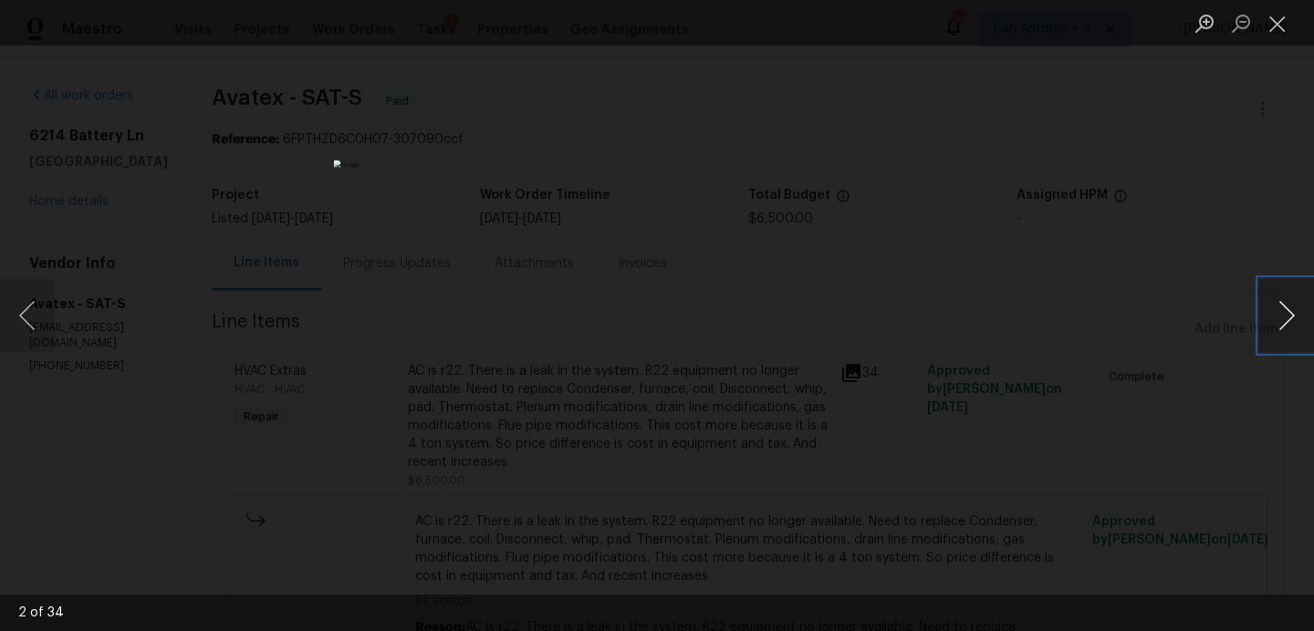
click at [1284, 314] on button "Next image" at bounding box center [1286, 315] width 55 height 73
click at [1279, 317] on button "Next image" at bounding box center [1286, 315] width 55 height 73
click at [29, 320] on button "Previous image" at bounding box center [27, 315] width 55 height 73
